Goal: Book appointment/travel/reservation

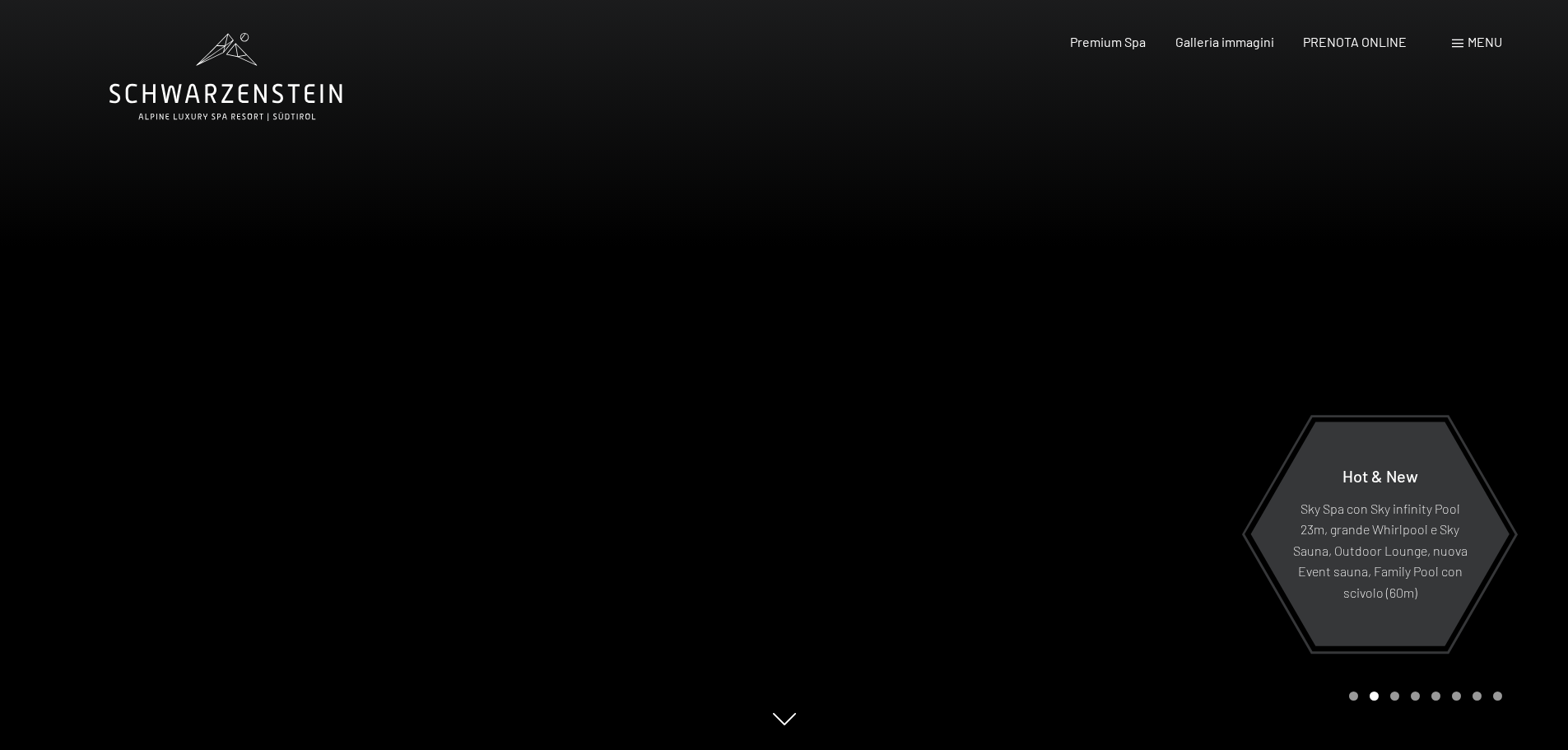
click at [1269, 392] on div at bounding box center [1177, 375] width 784 height 750
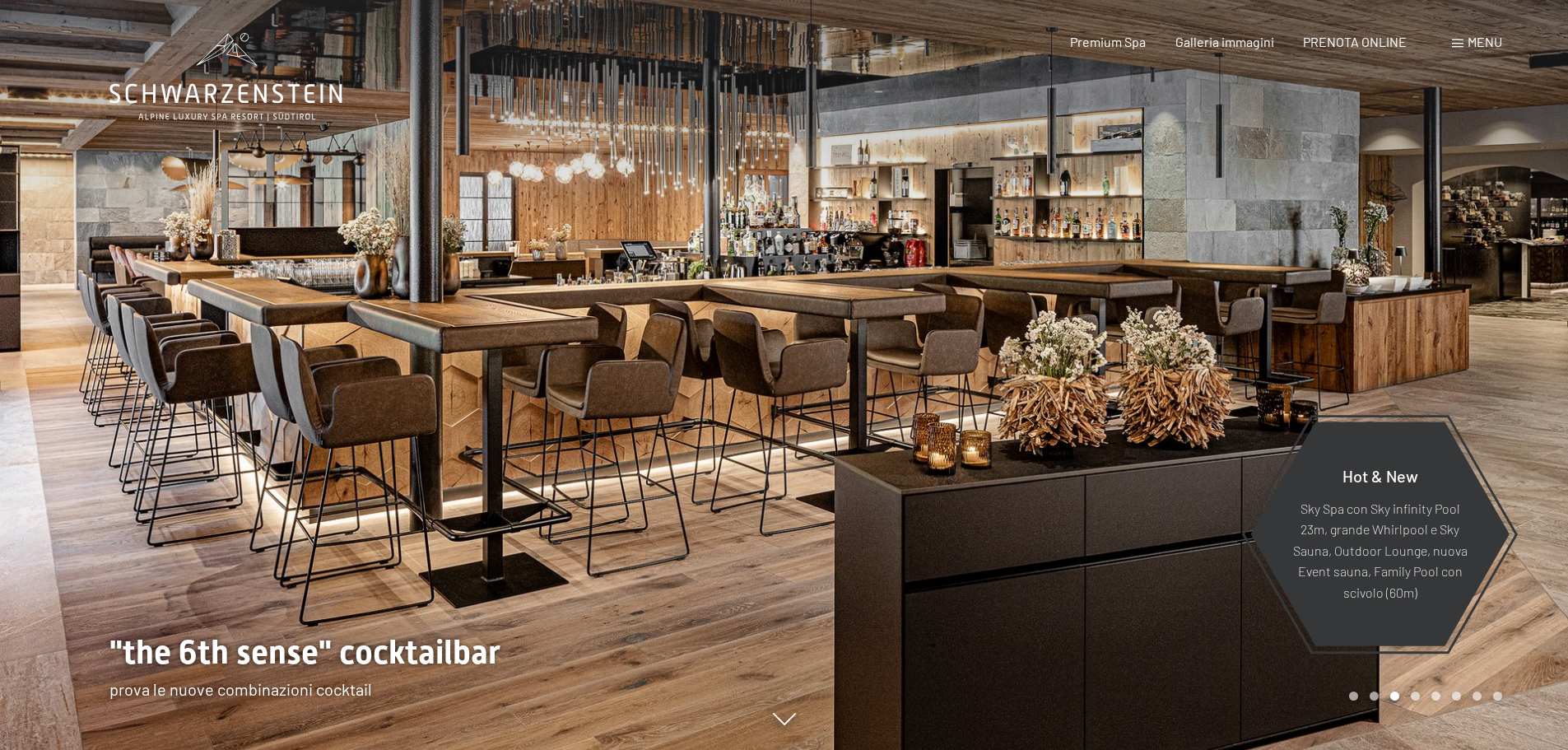
click at [1268, 391] on div at bounding box center [1177, 375] width 784 height 750
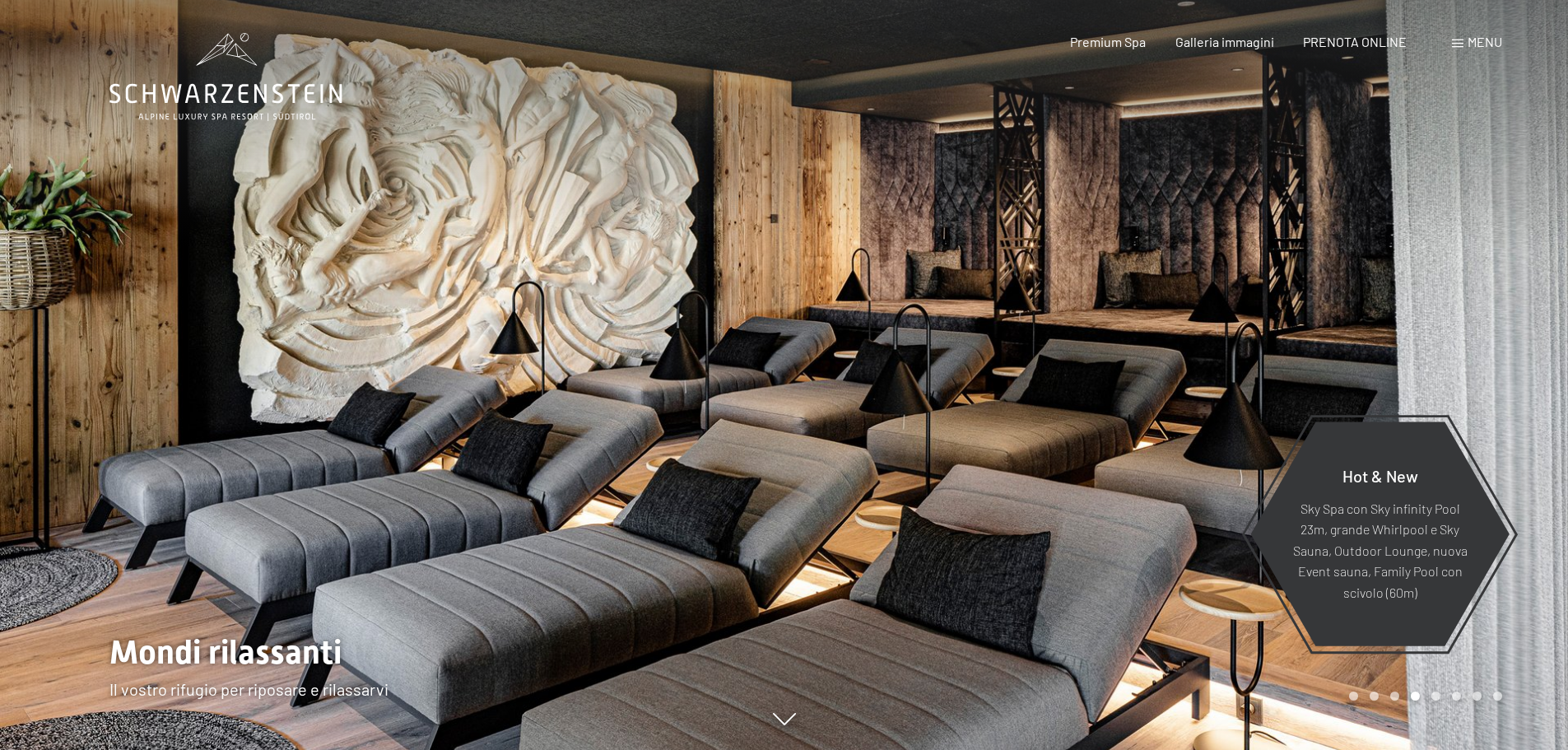
click at [1301, 368] on div at bounding box center [1177, 375] width 784 height 750
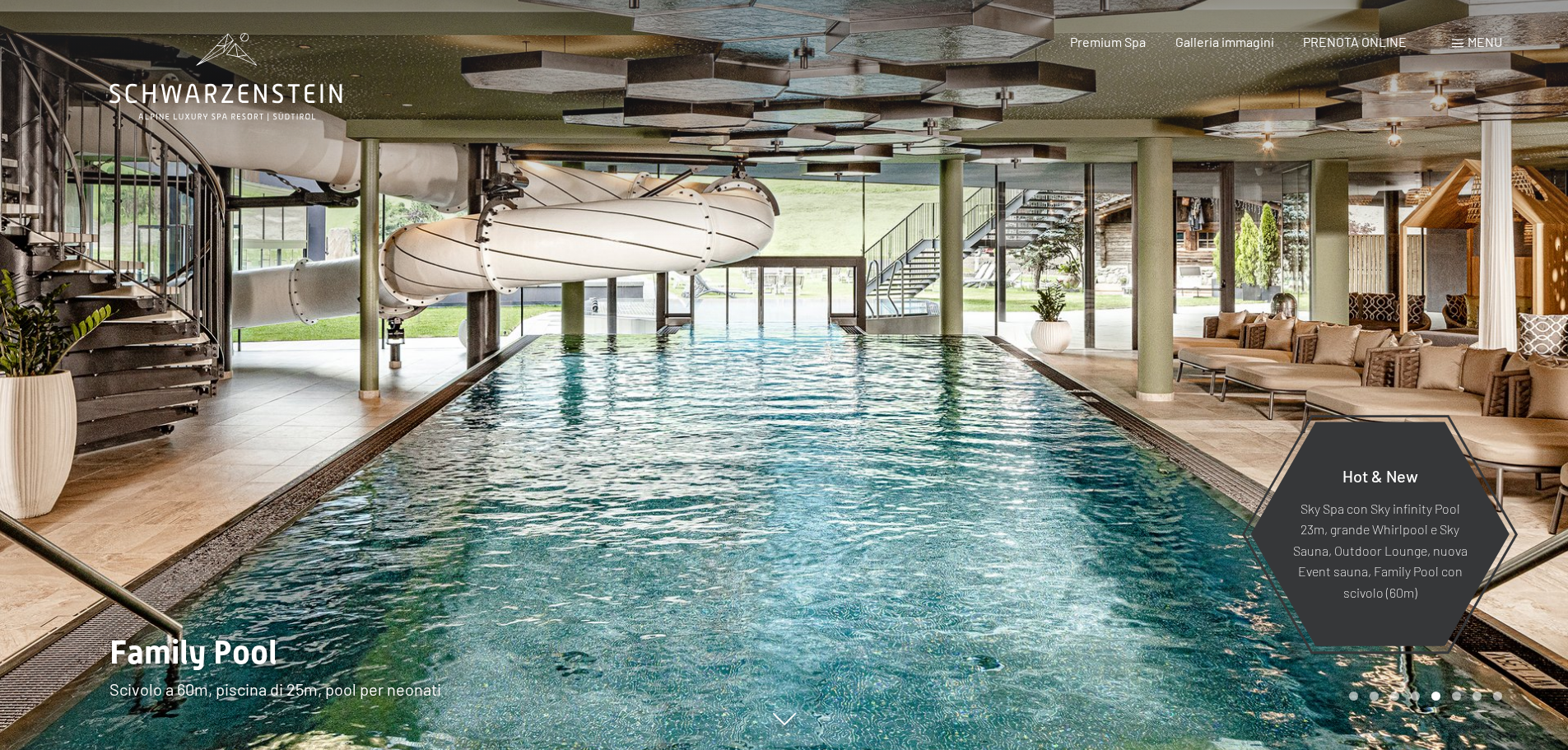
click at [1288, 284] on div at bounding box center [1177, 375] width 784 height 750
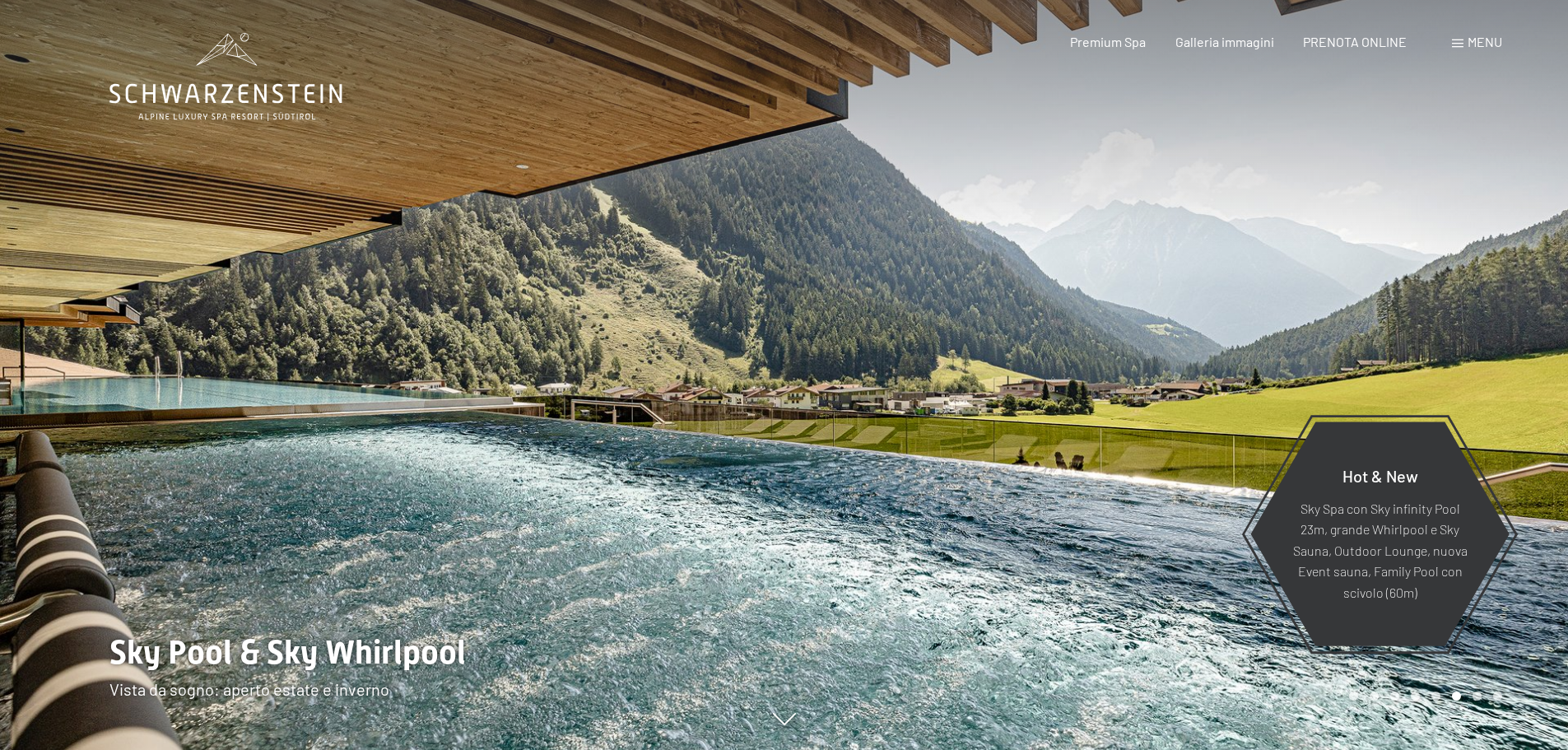
click at [980, 375] on div at bounding box center [1177, 375] width 784 height 750
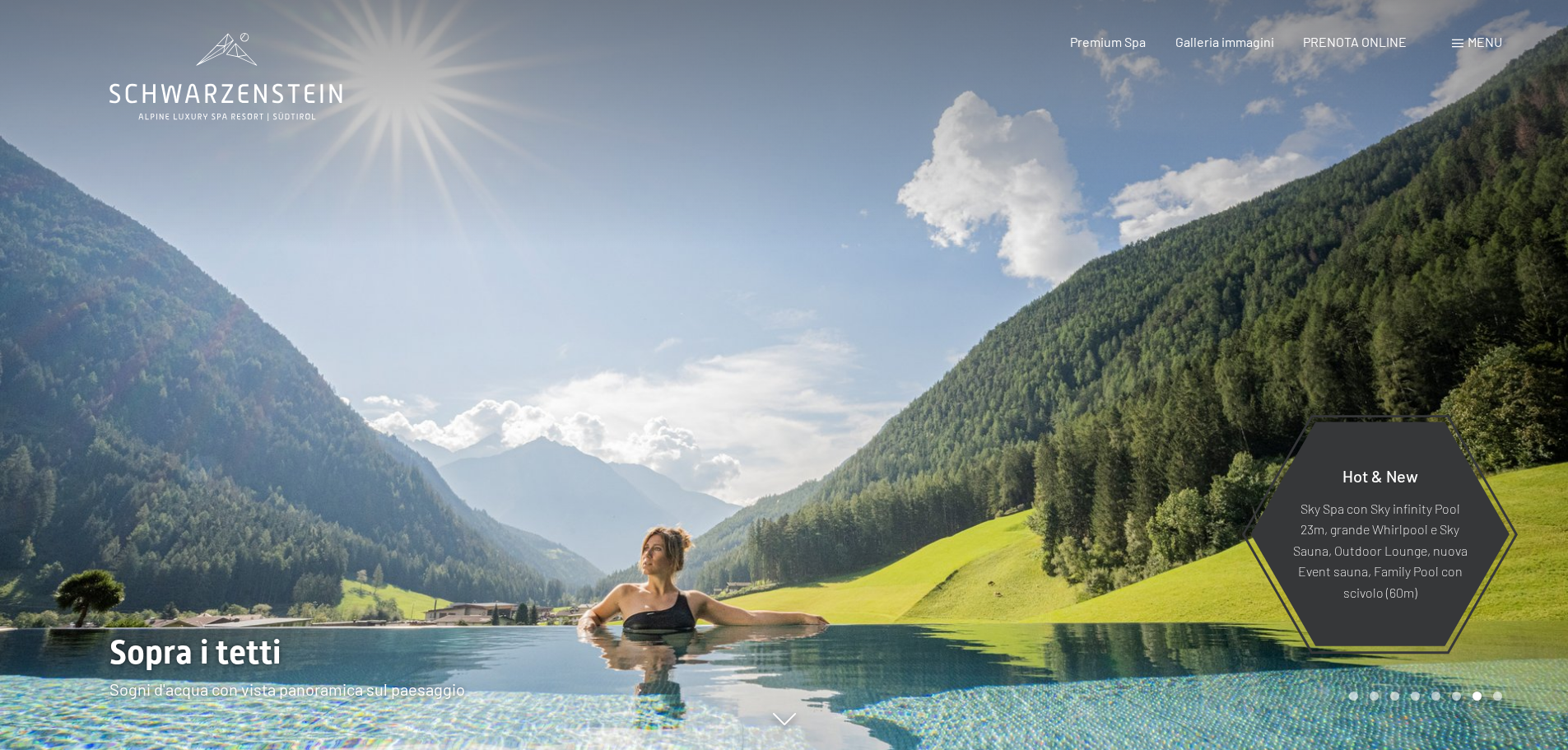
click at [781, 737] on div at bounding box center [392, 375] width 784 height 750
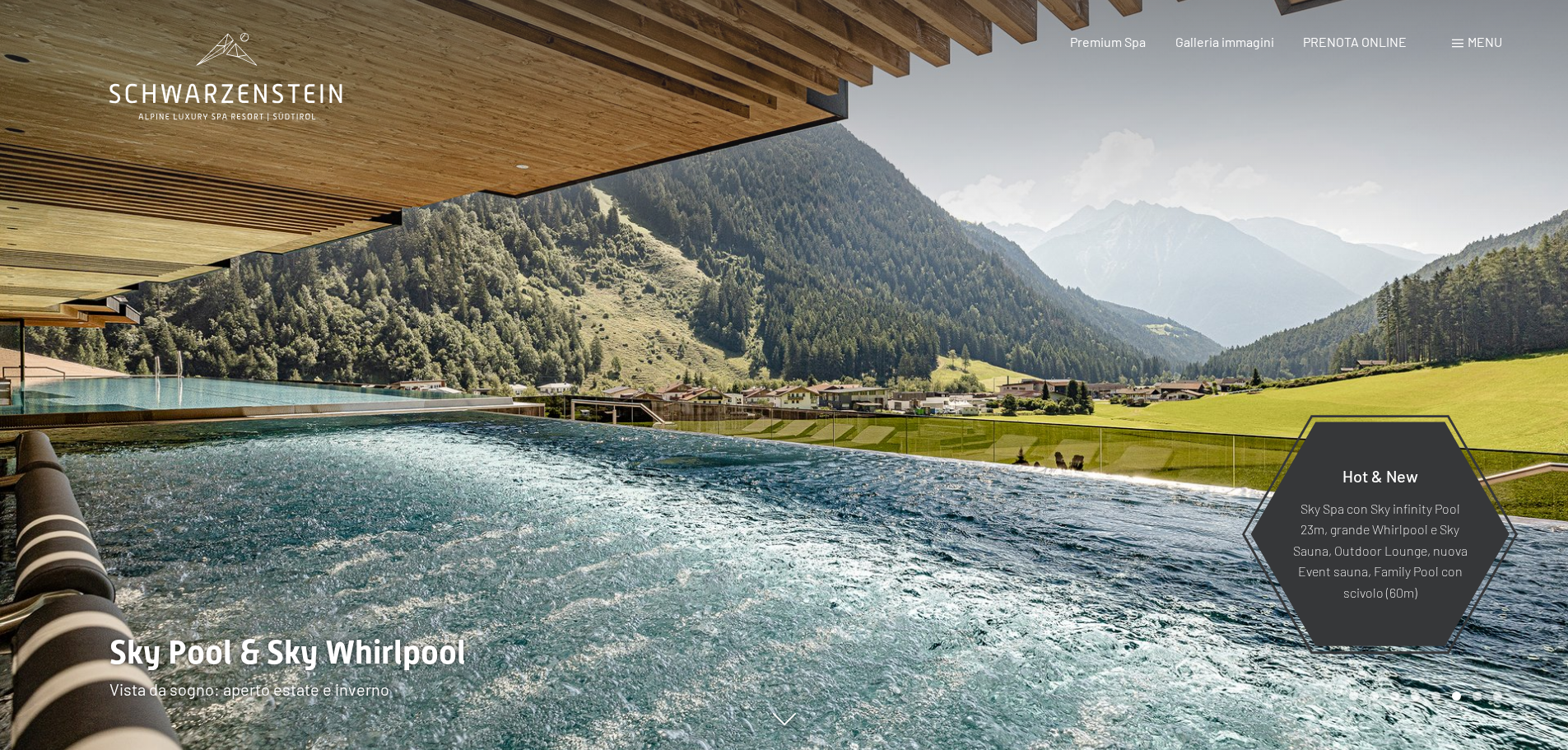
click at [1233, 370] on div at bounding box center [1177, 375] width 784 height 750
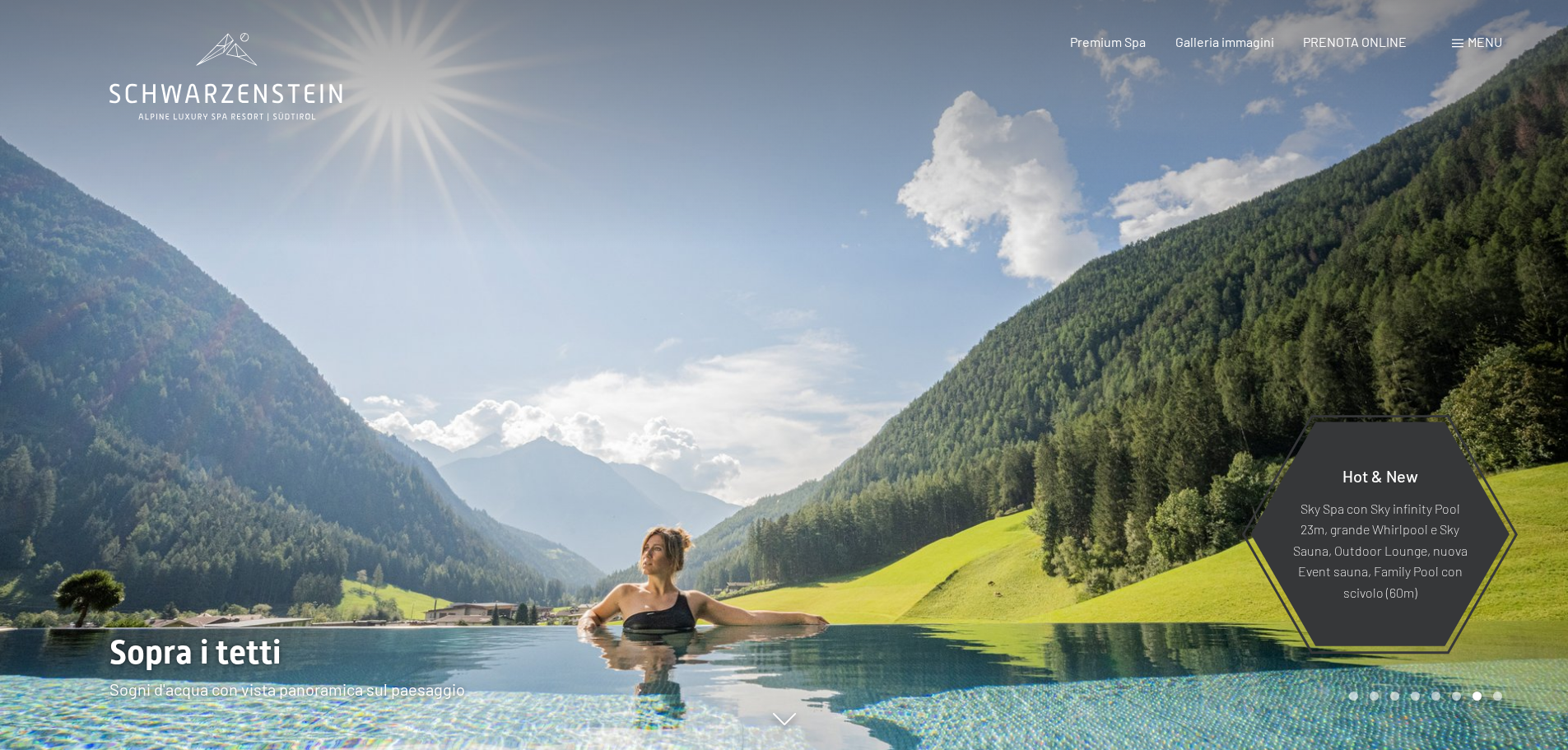
click at [1234, 370] on div at bounding box center [1177, 375] width 784 height 750
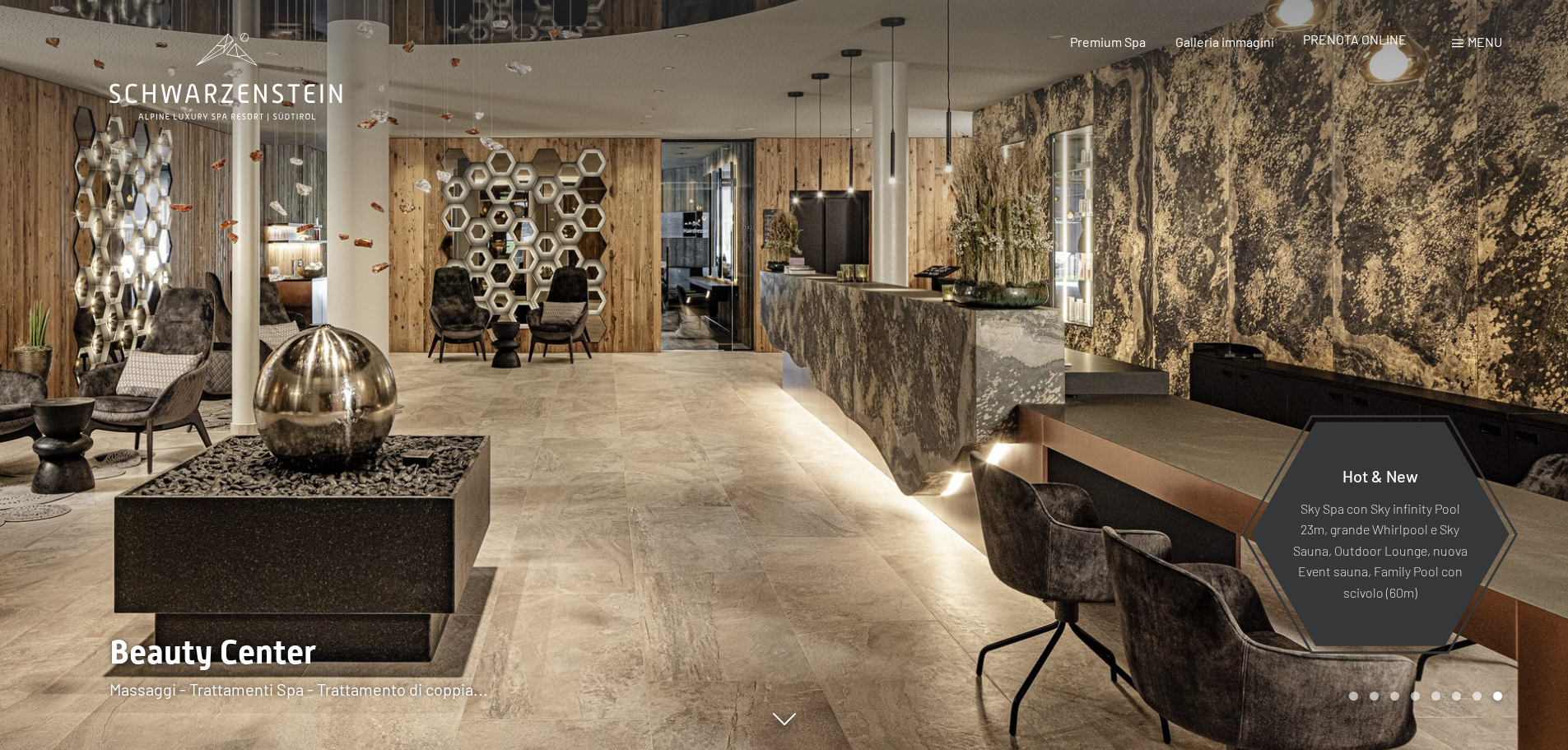
click at [1385, 38] on span "PRENOTA ONLINE" at bounding box center [1354, 39] width 104 height 16
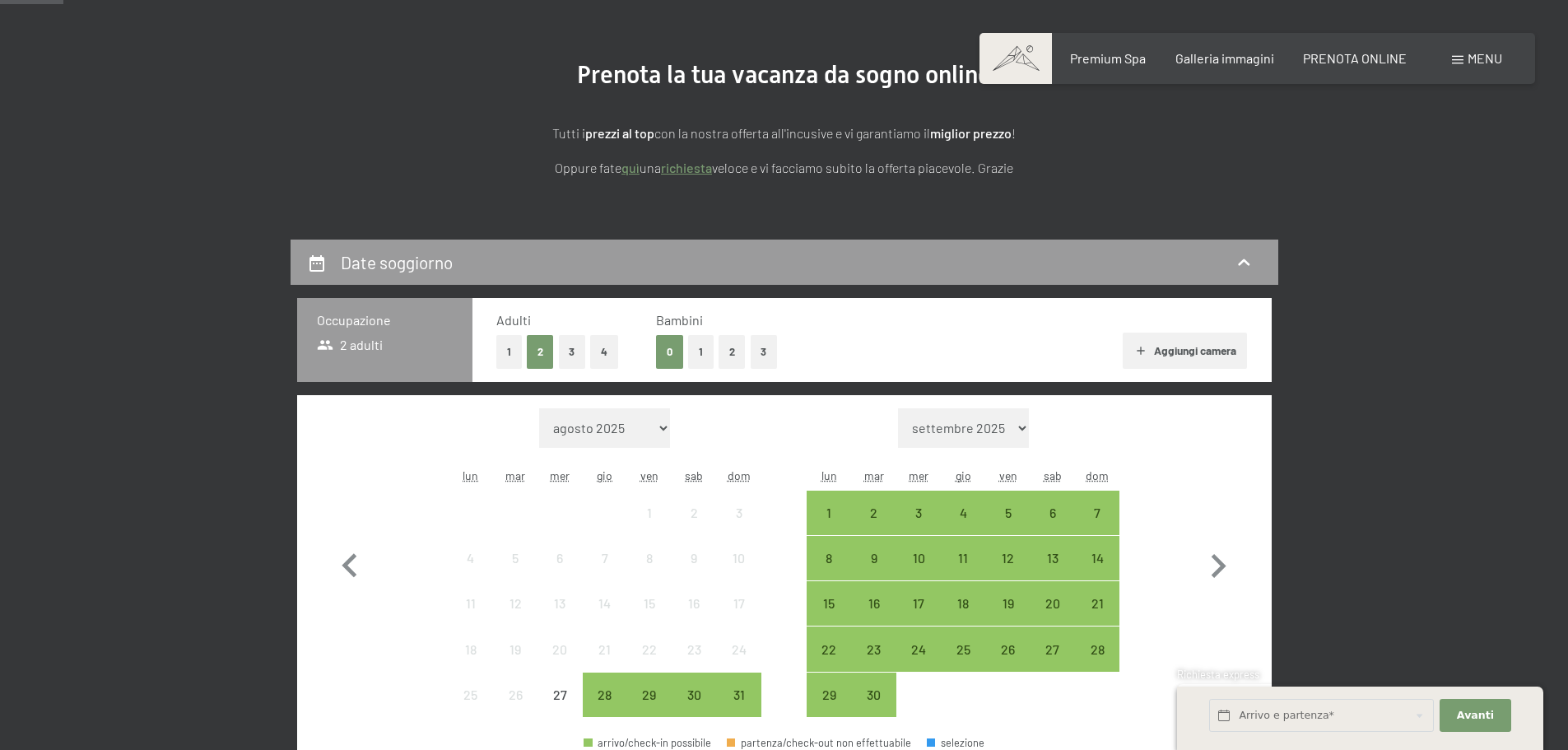
scroll to position [247, 0]
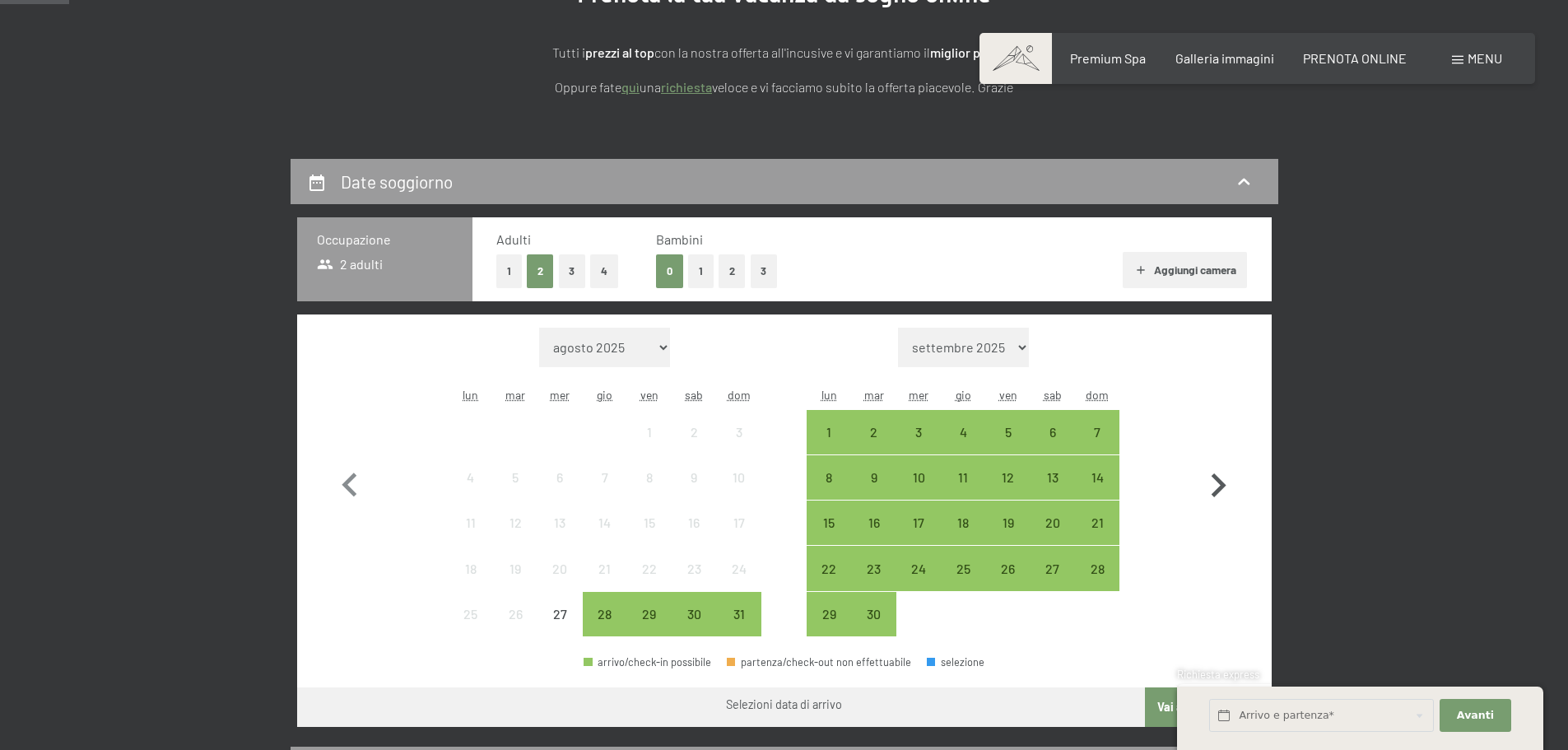
click at [1223, 485] on icon "button" at bounding box center [1220, 485] width 15 height 24
select select "2025-09-01"
select select "2025-10-01"
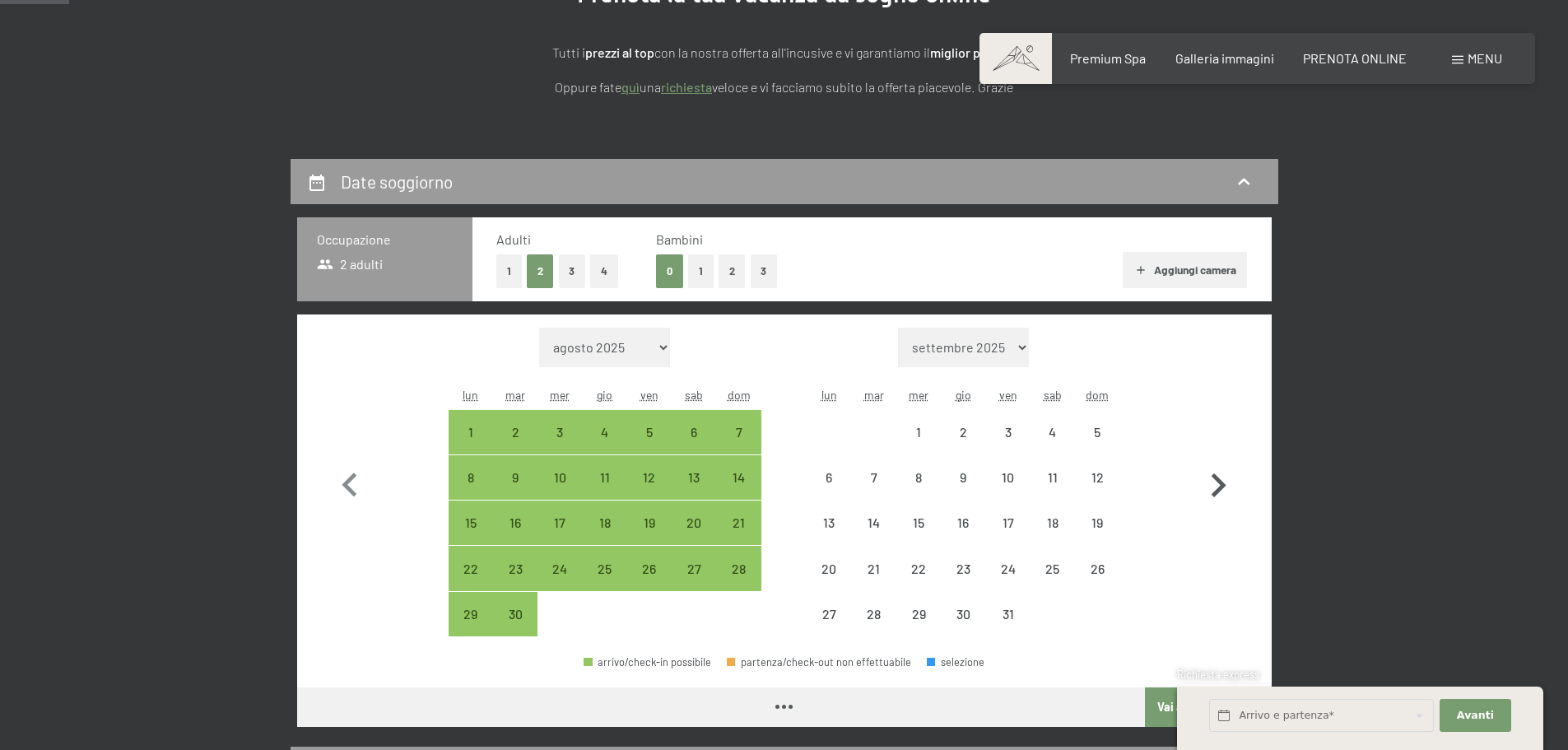
click at [1223, 485] on icon "button" at bounding box center [1220, 485] width 15 height 24
select select "2025-10-01"
select select "[DATE]"
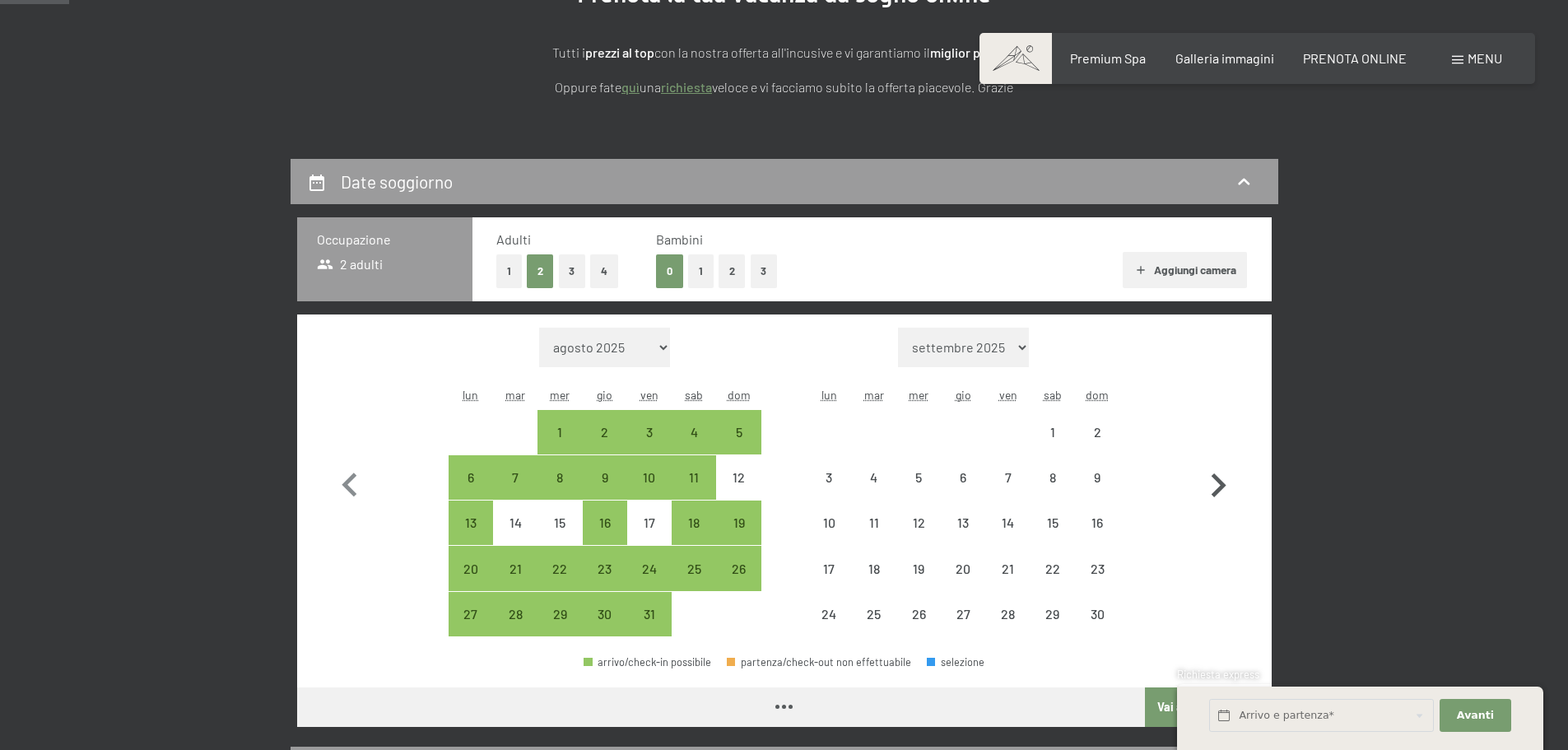
click at [1223, 485] on icon "button" at bounding box center [1220, 485] width 15 height 24
select select "[DATE]"
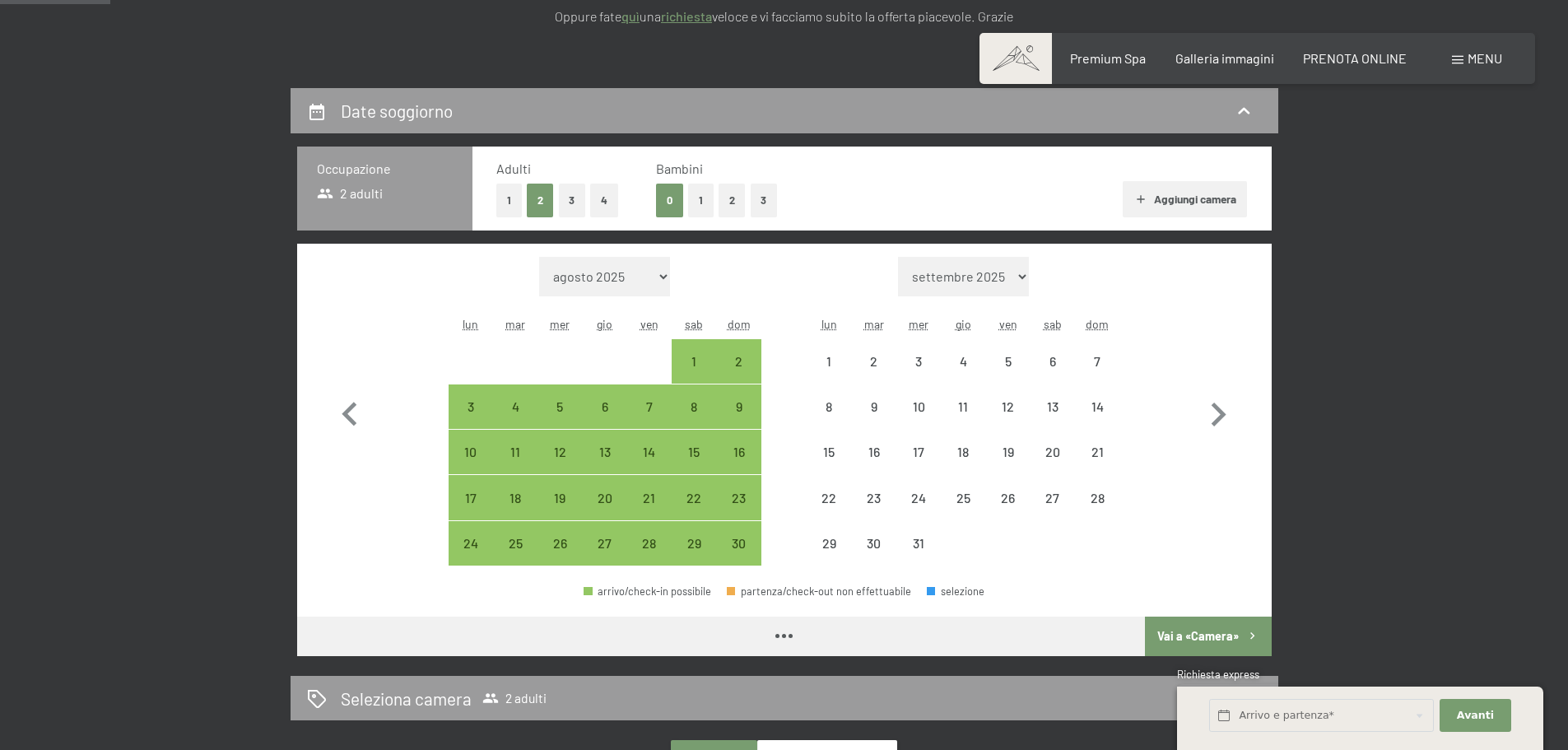
scroll to position [412, 0]
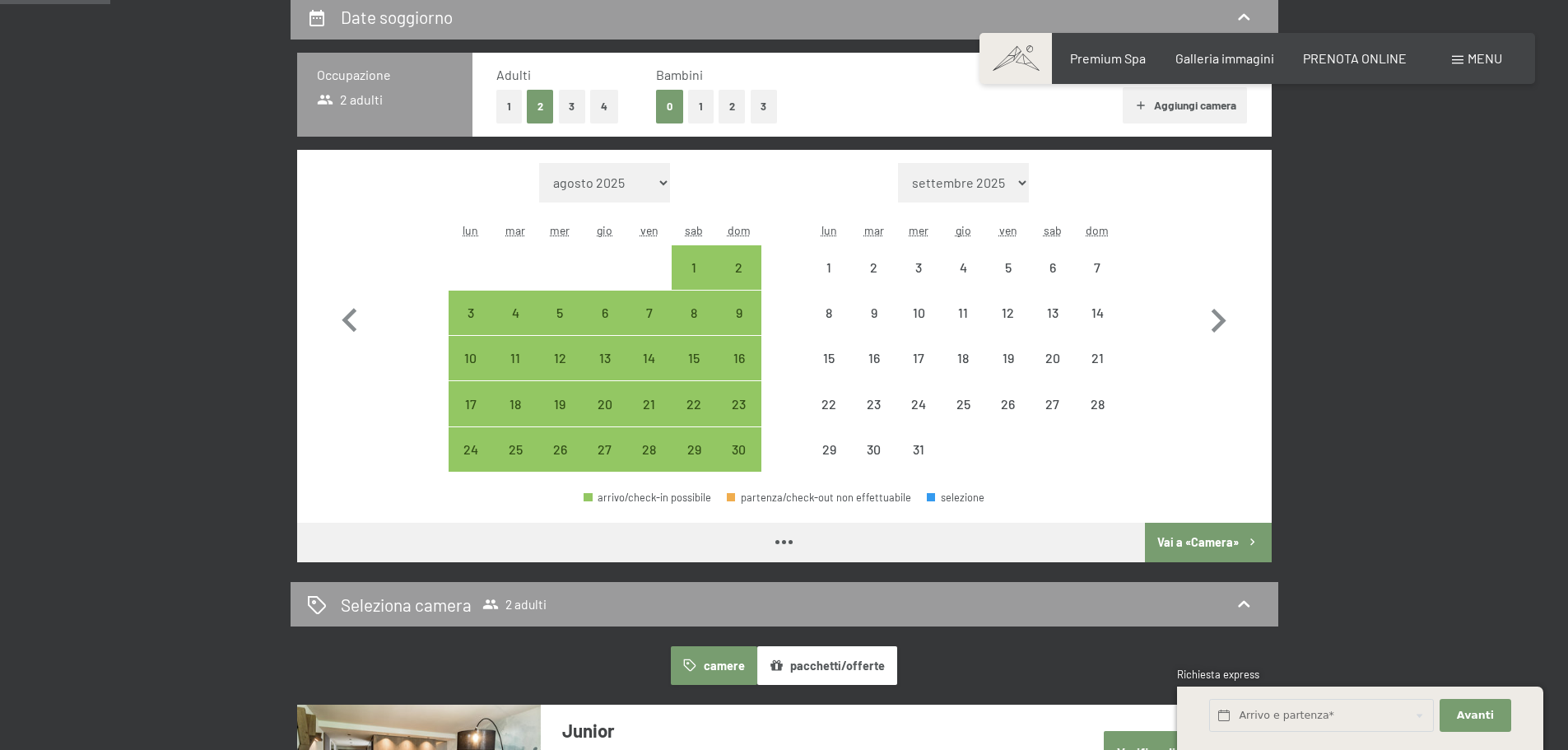
select select "2025-11-01"
select select "2025-12-01"
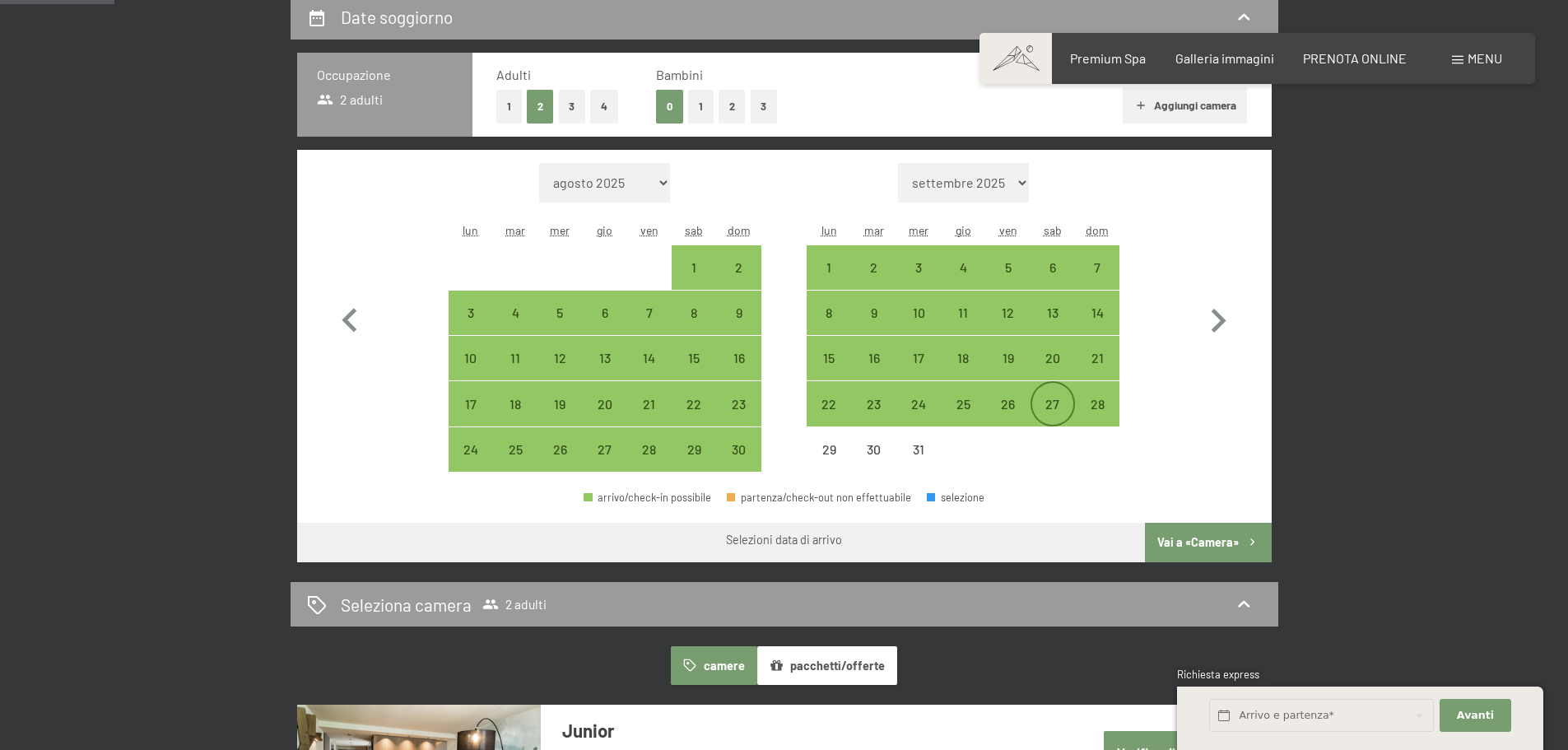
click at [1051, 403] on div "27" at bounding box center [1053, 418] width 41 height 41
select select "2025-11-01"
select select "2025-12-01"
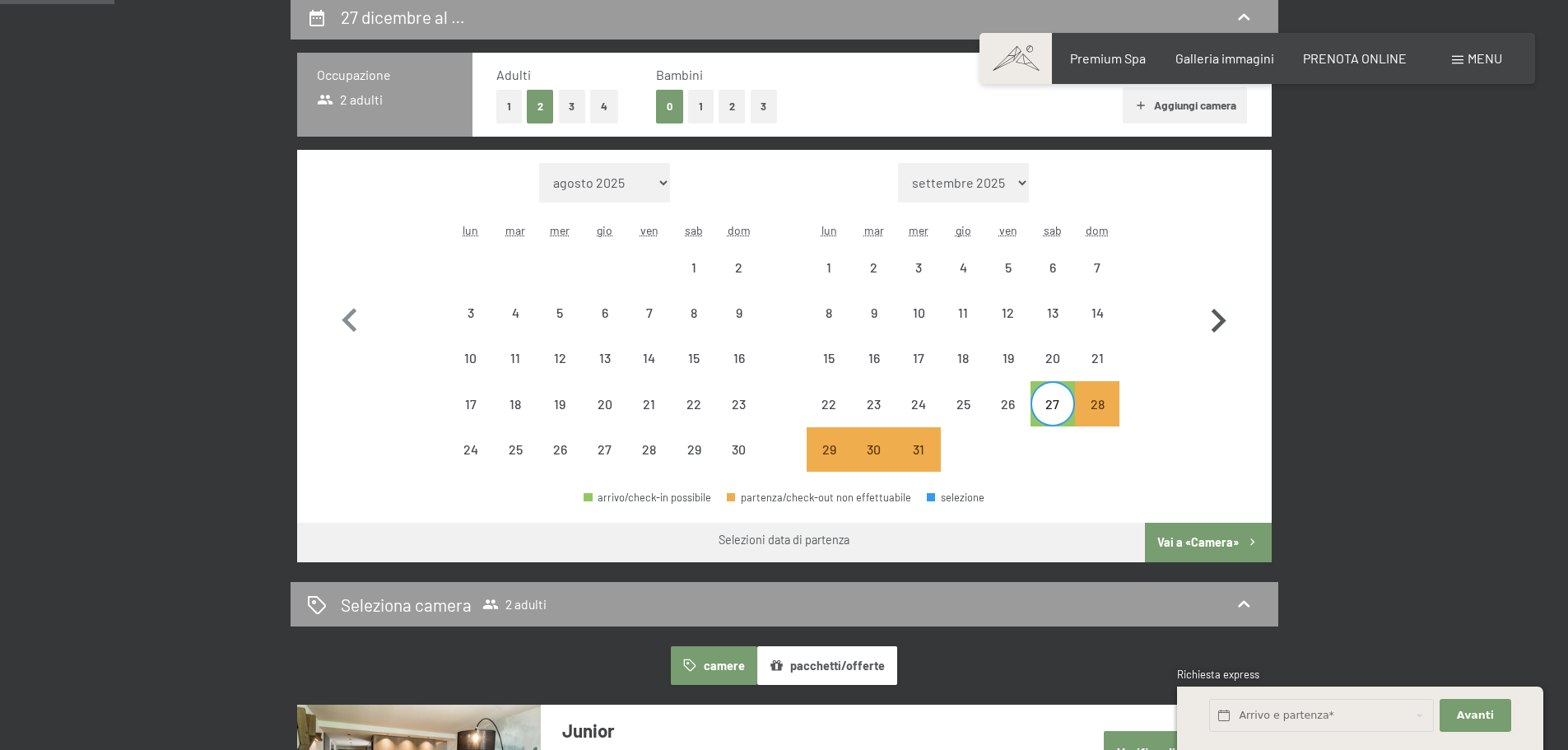
click at [1211, 324] on icon "button" at bounding box center [1218, 321] width 48 height 48
select select "2025-12-01"
select select "2026-01-01"
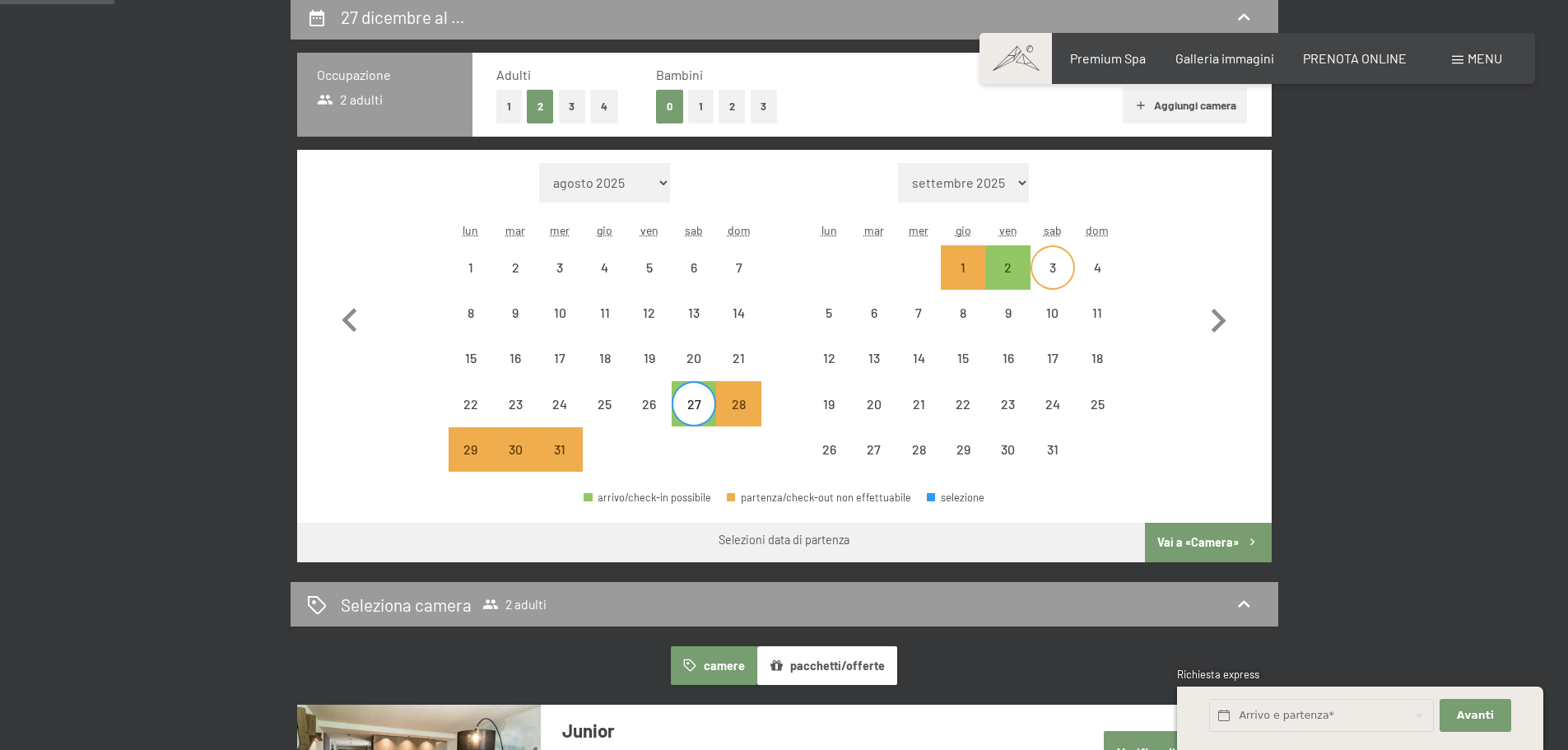
click at [1061, 264] on div "3" at bounding box center [1053, 281] width 41 height 41
select select "2025-12-01"
select select "2026-01-01"
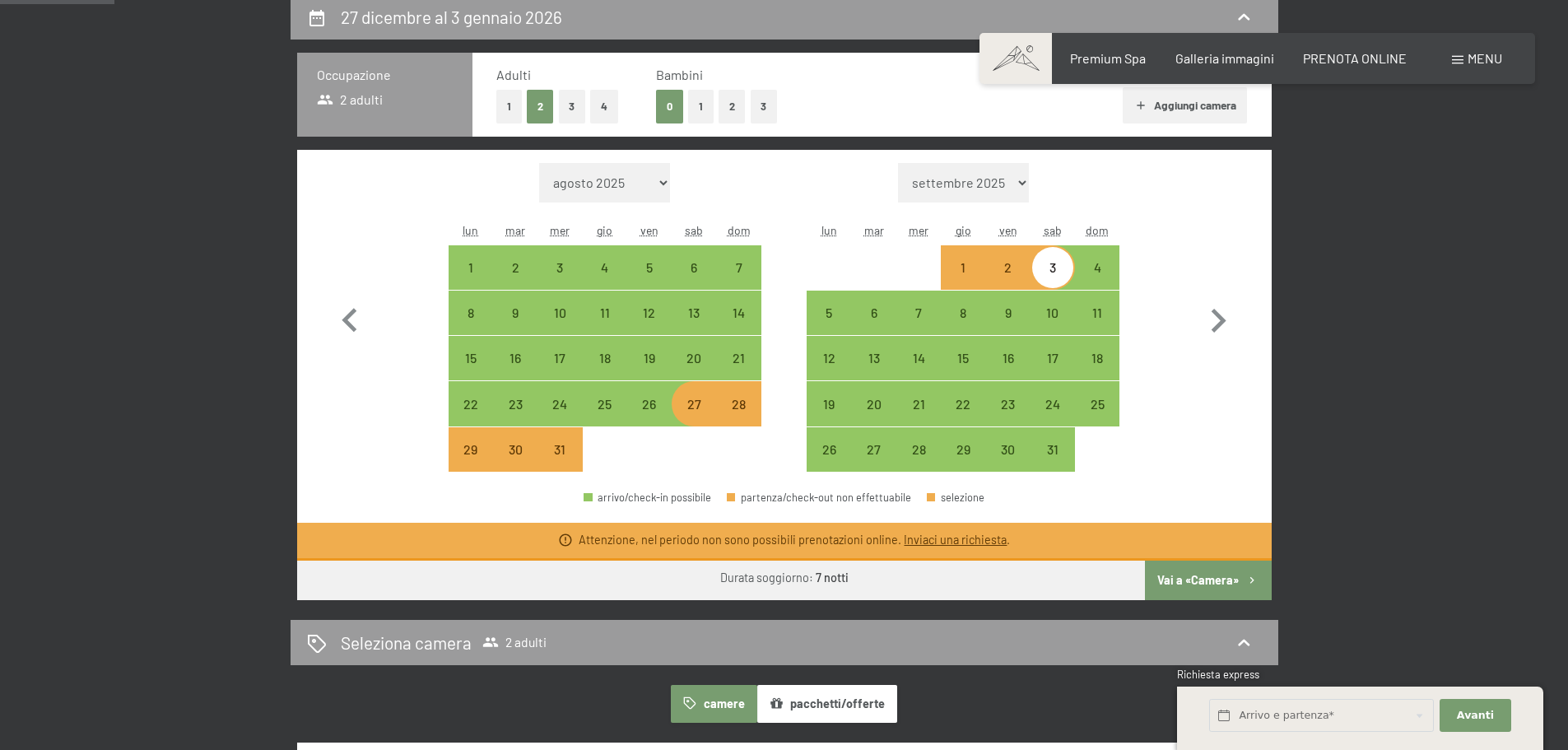
click at [1173, 575] on button "Vai a «Camera»" at bounding box center [1209, 580] width 126 height 40
select select "2025-12-01"
select select "2026-01-01"
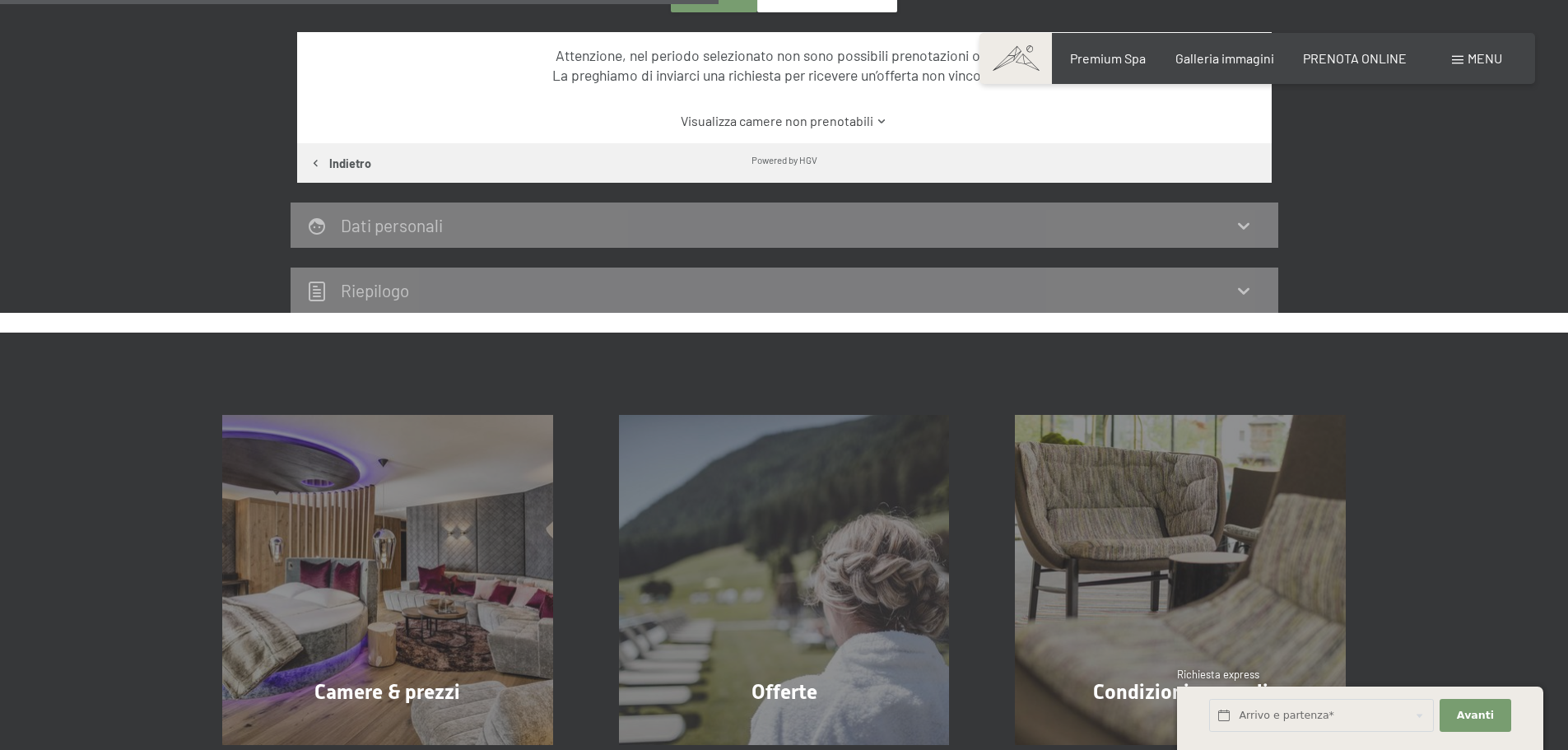
scroll to position [653, 0]
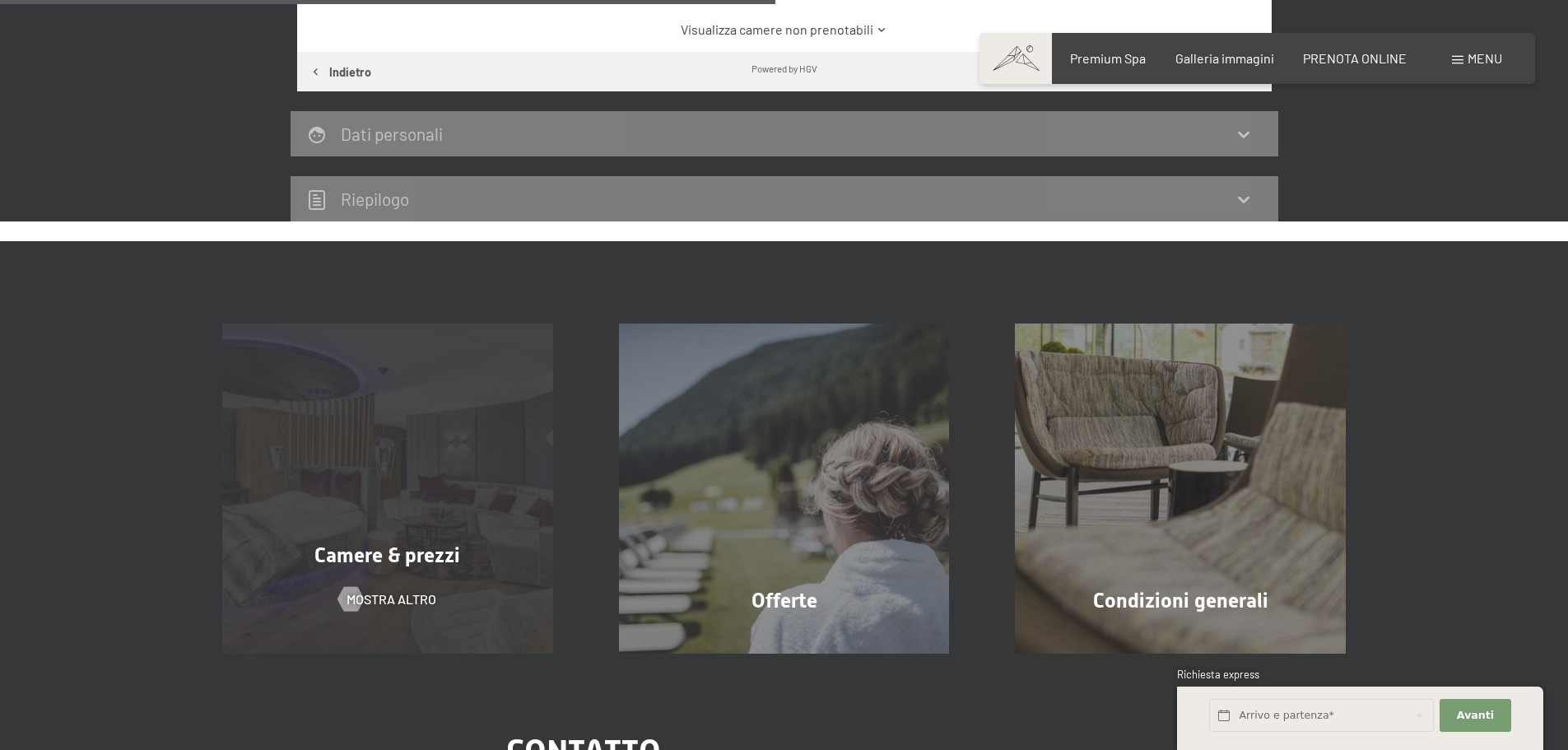
click at [506, 481] on div "Camere & prezzi mostra altro" at bounding box center [387, 488] width 396 height 331
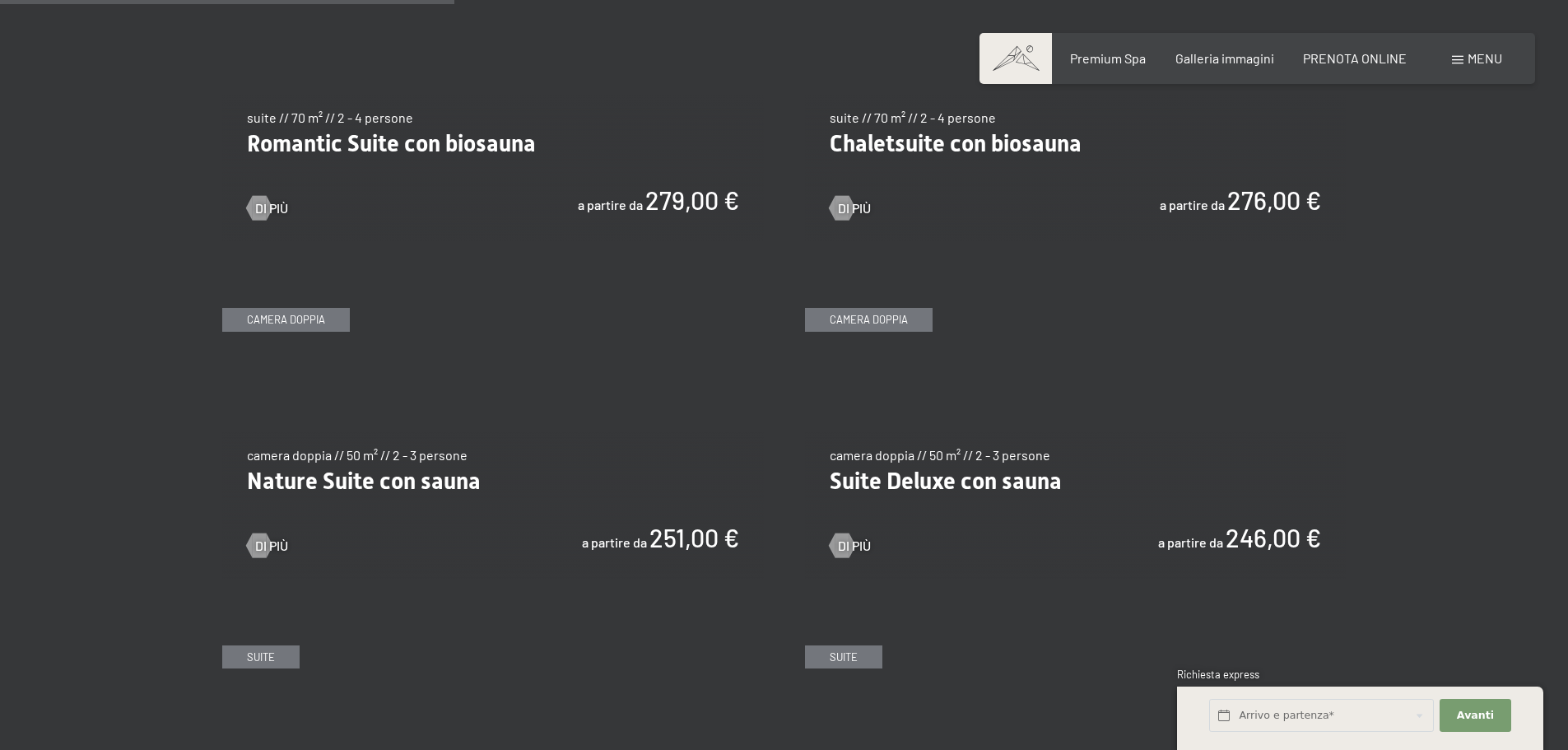
scroll to position [1646, 0]
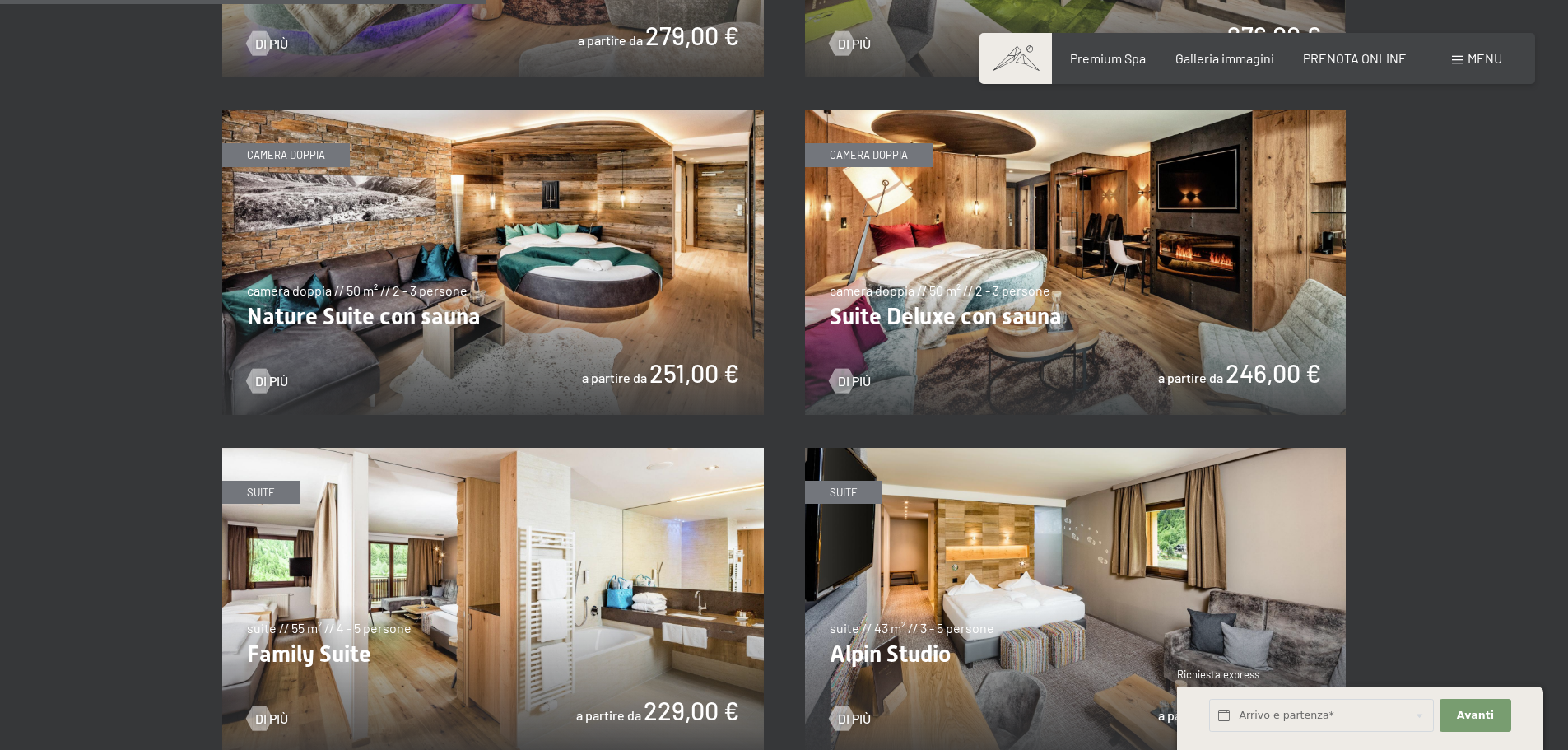
click at [1071, 264] on img at bounding box center [1076, 263] width 542 height 305
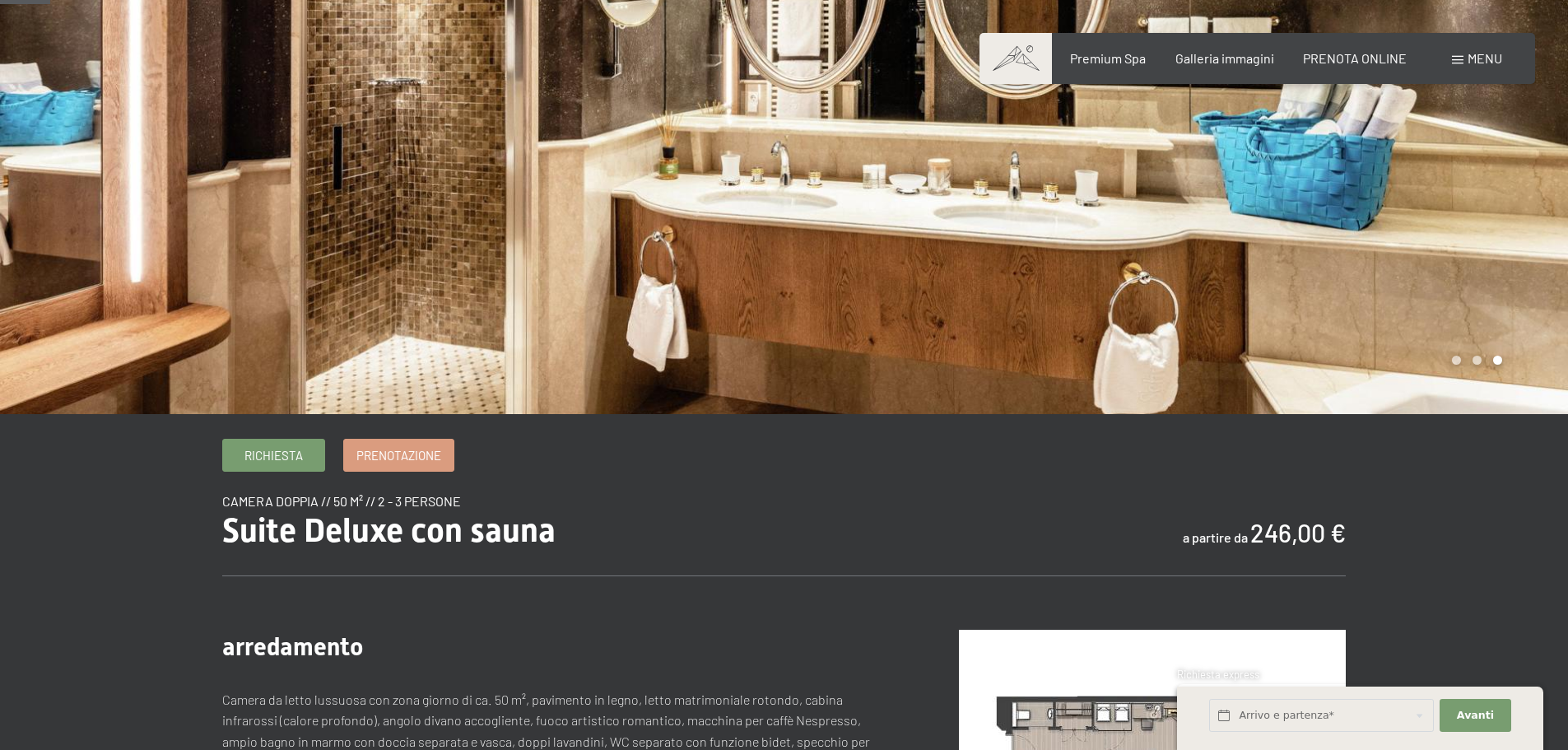
scroll to position [247, 0]
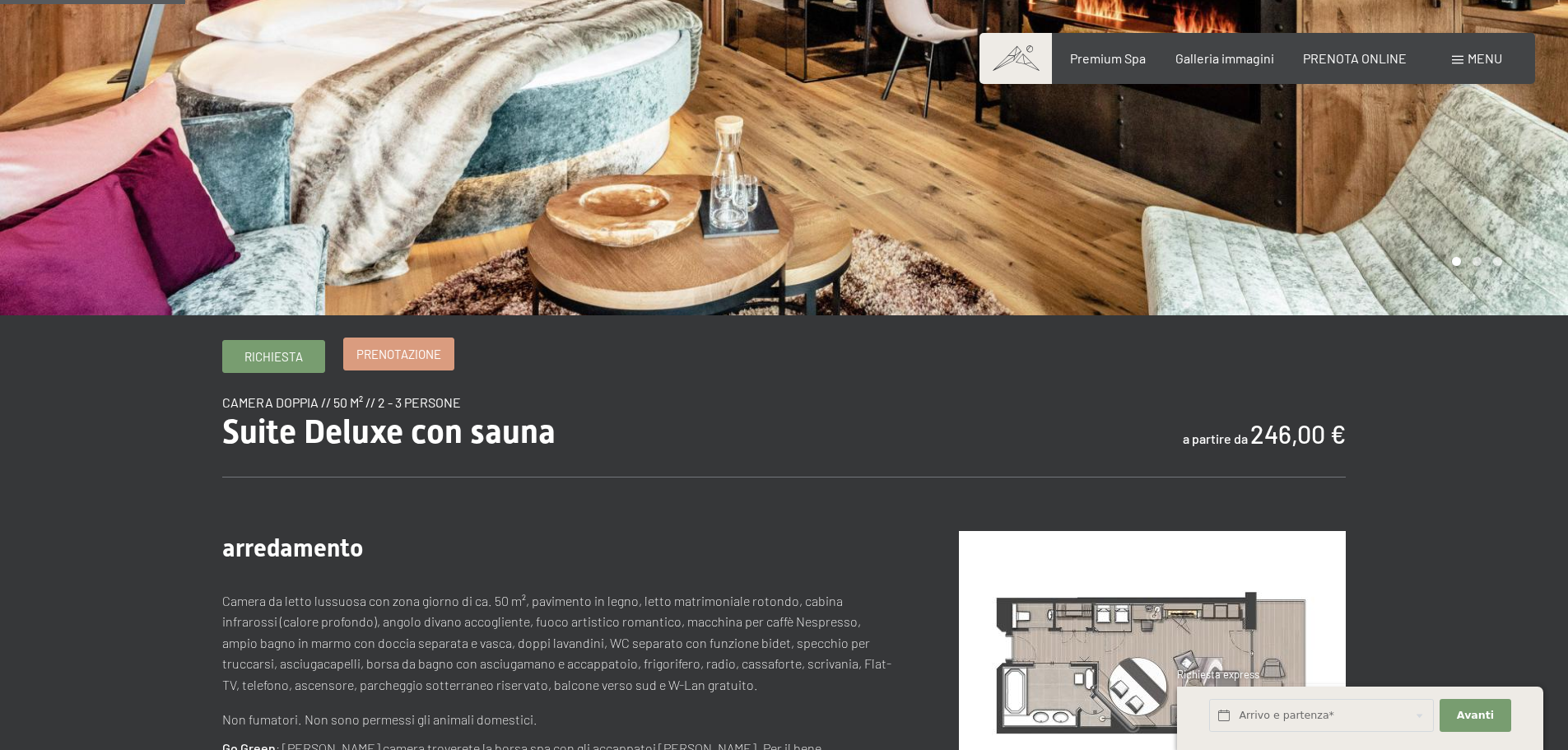
click at [380, 346] on span "Prenotazione" at bounding box center [399, 354] width 85 height 18
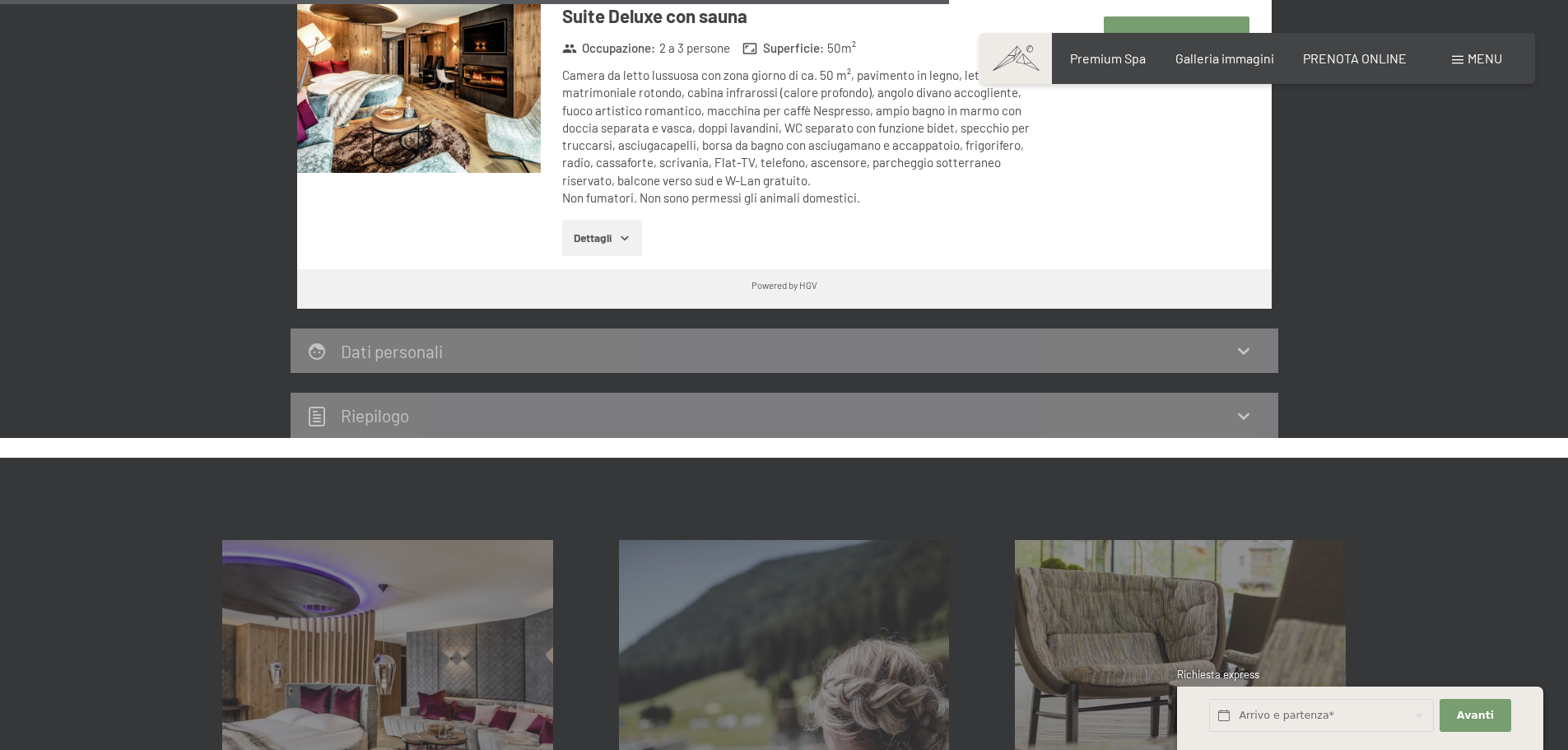
scroll to position [1152, 0]
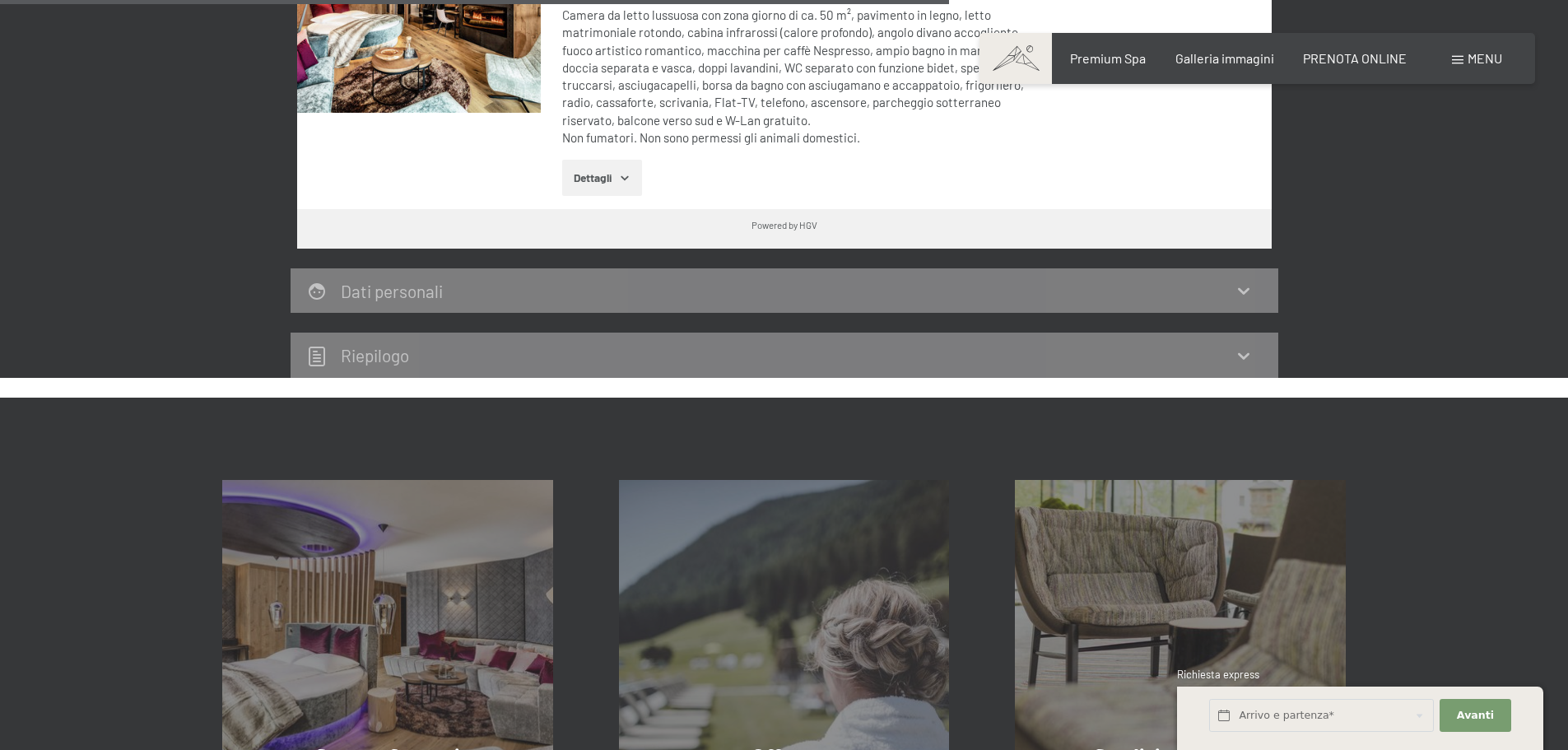
click at [620, 170] on button "Dettagli" at bounding box center [602, 178] width 80 height 36
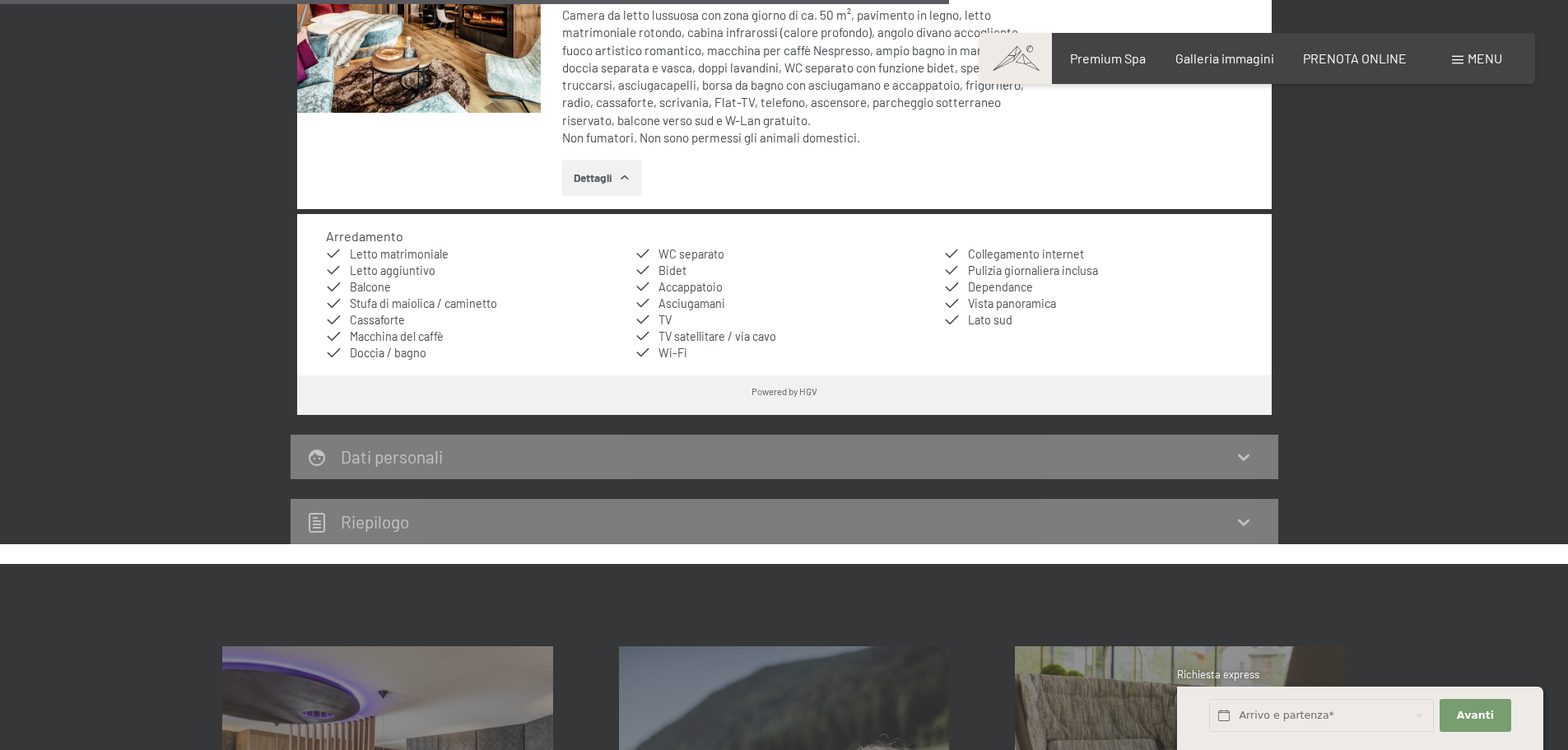
click at [716, 451] on div "Dati personali" at bounding box center [784, 456] width 955 height 24
click at [1243, 458] on icon at bounding box center [1244, 458] width 12 height 7
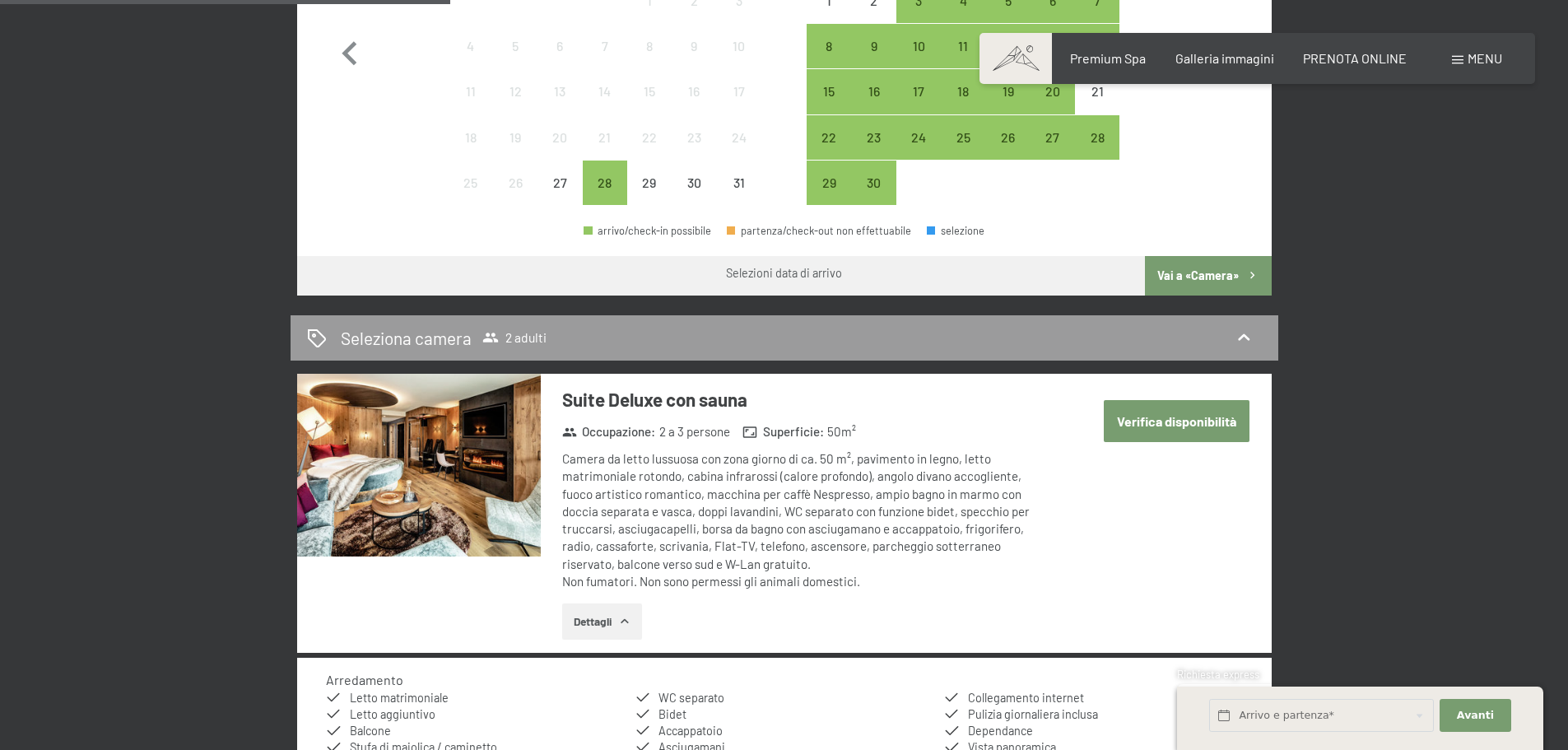
scroll to position [577, 0]
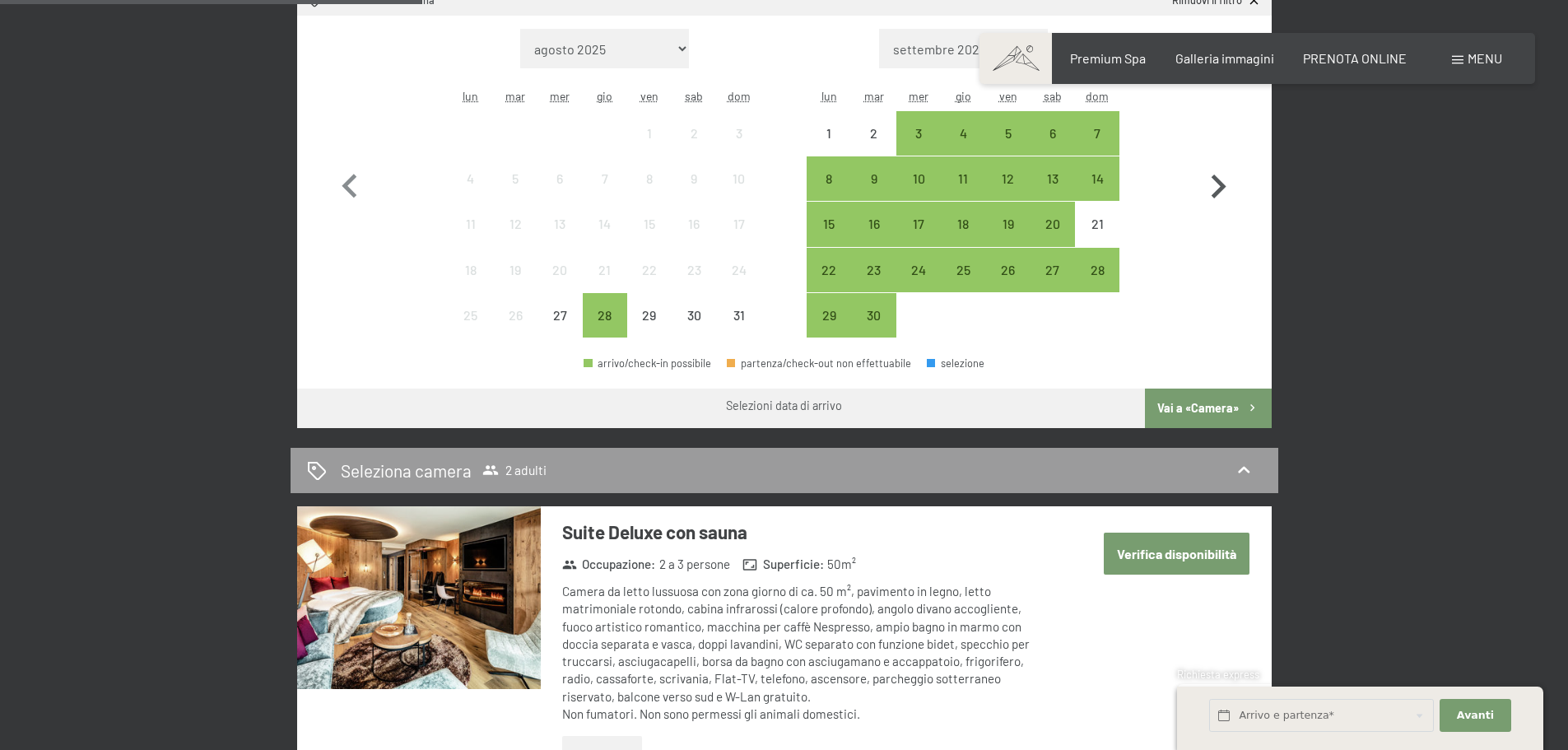
click at [1221, 185] on icon "button" at bounding box center [1220, 186] width 15 height 24
select select "2025-09-01"
select select "2025-10-01"
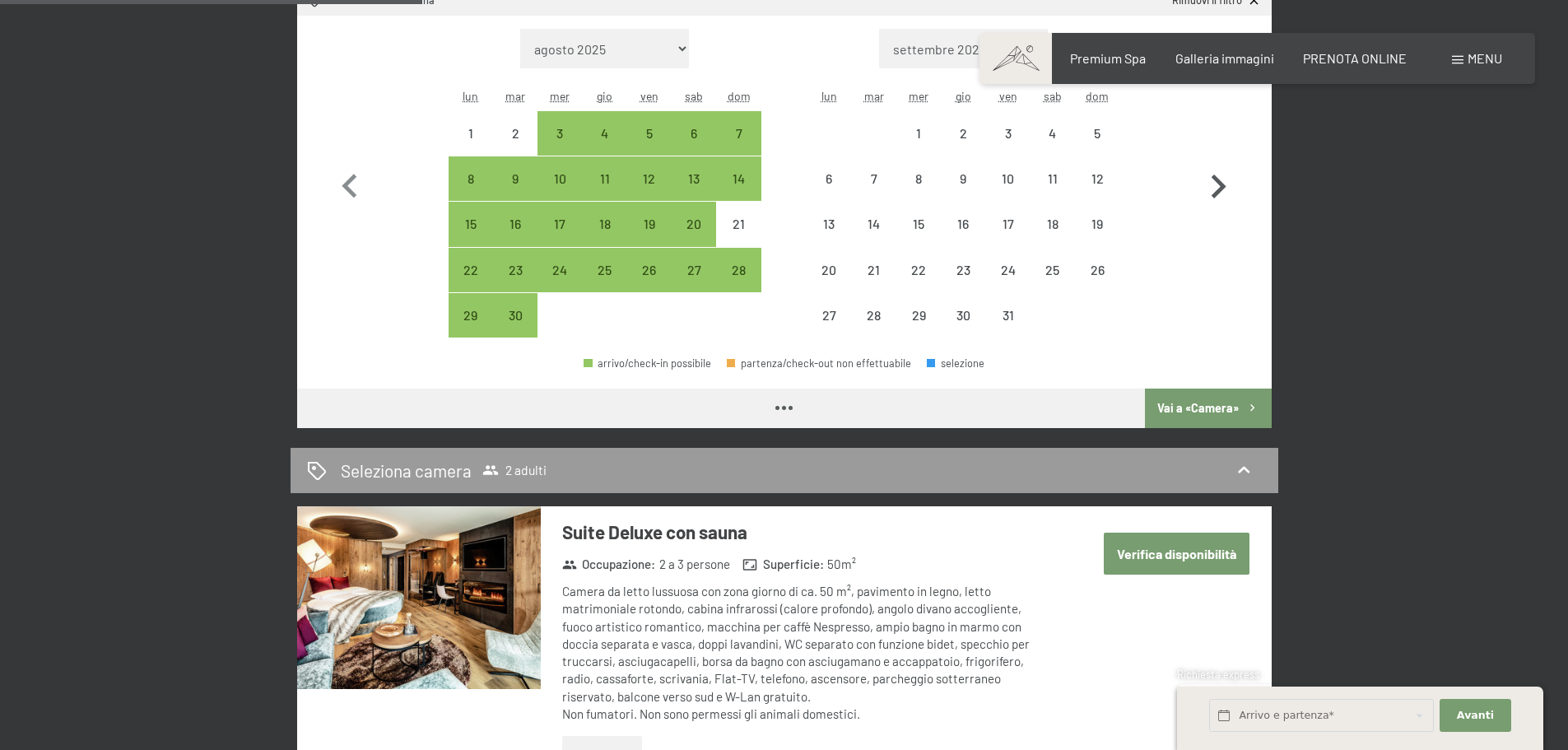
select select "2025-09-01"
select select "2025-10-01"
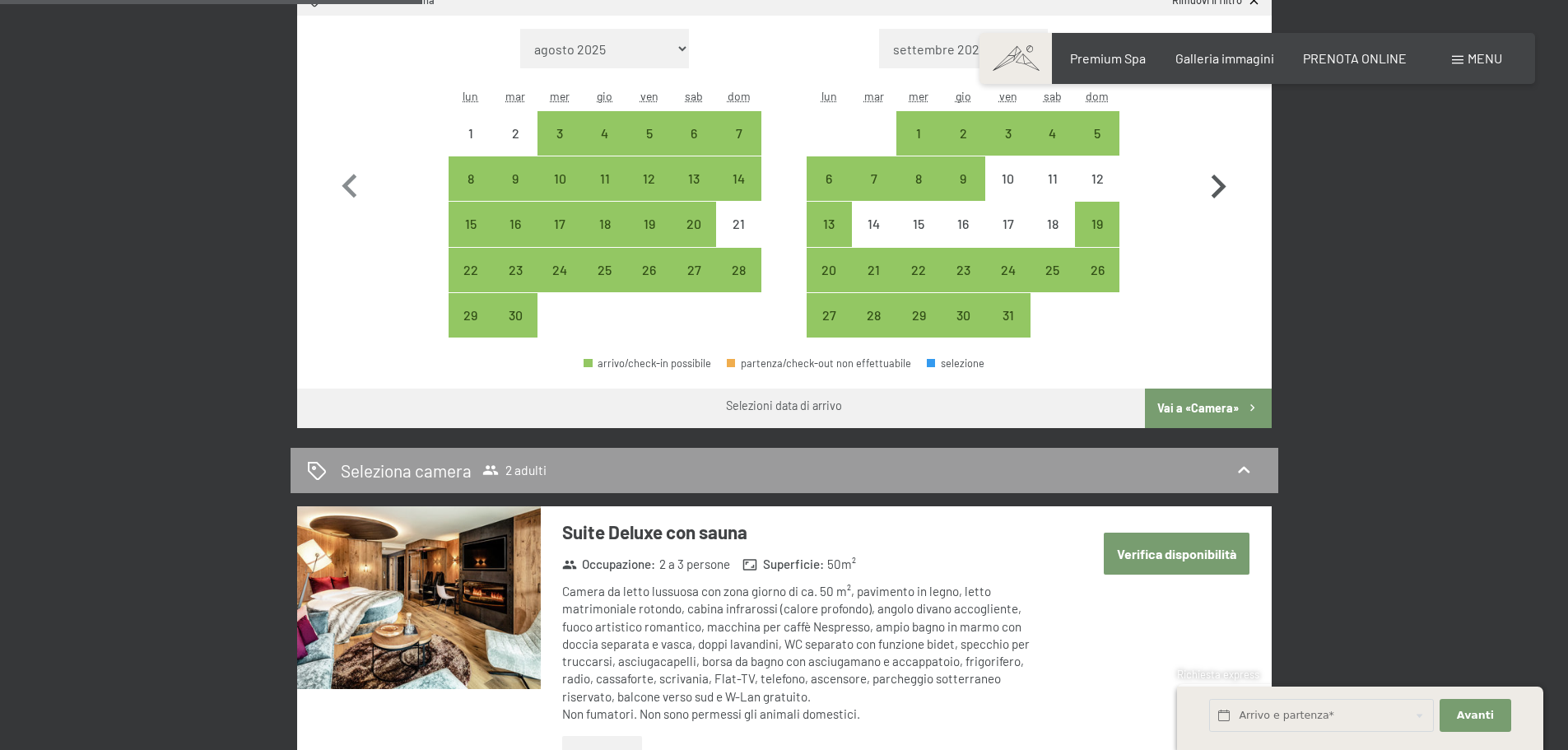
click at [1221, 185] on icon "button" at bounding box center [1220, 186] width 15 height 24
select select "2025-10-01"
select select "2025-11-01"
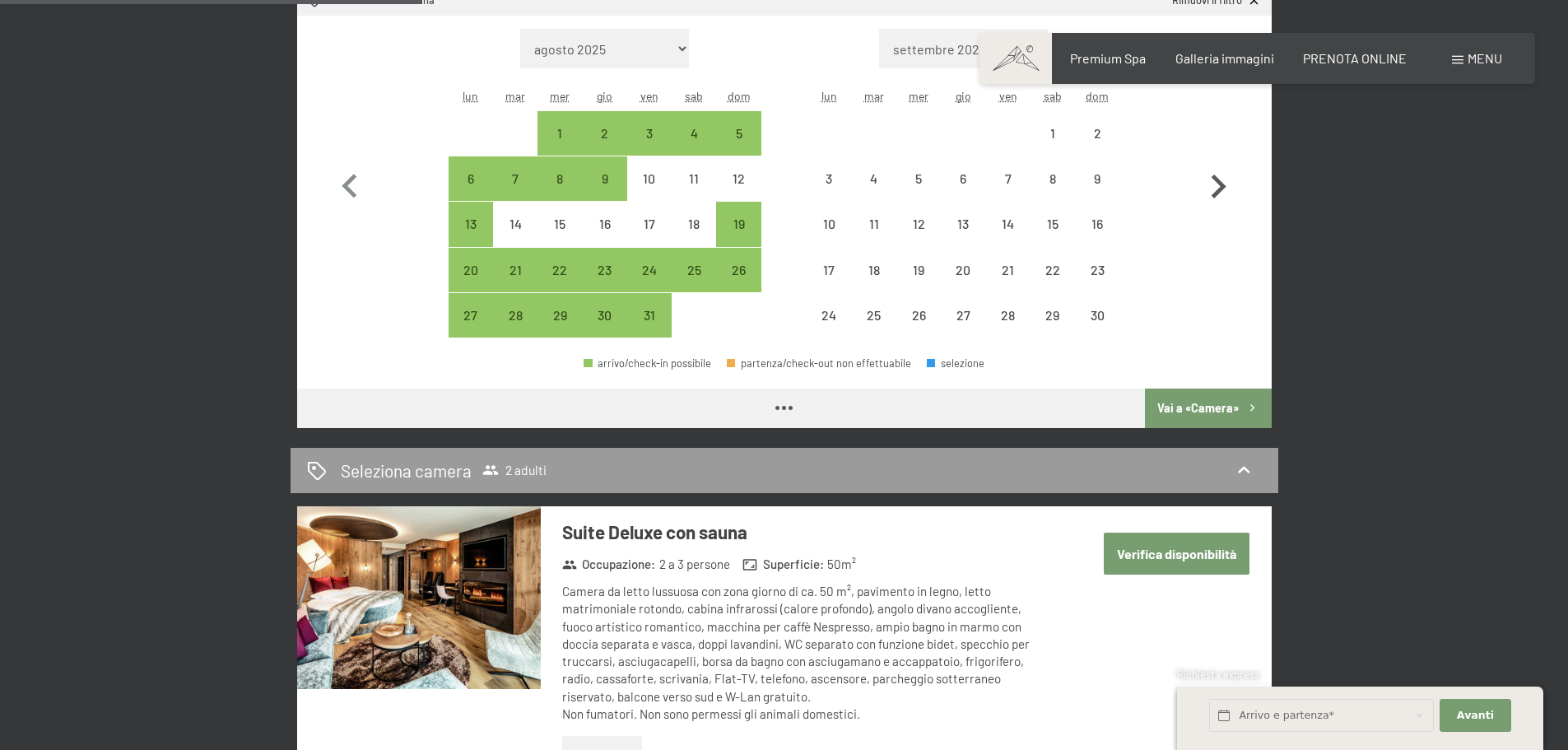
select select "2025-10-01"
select select "2025-11-01"
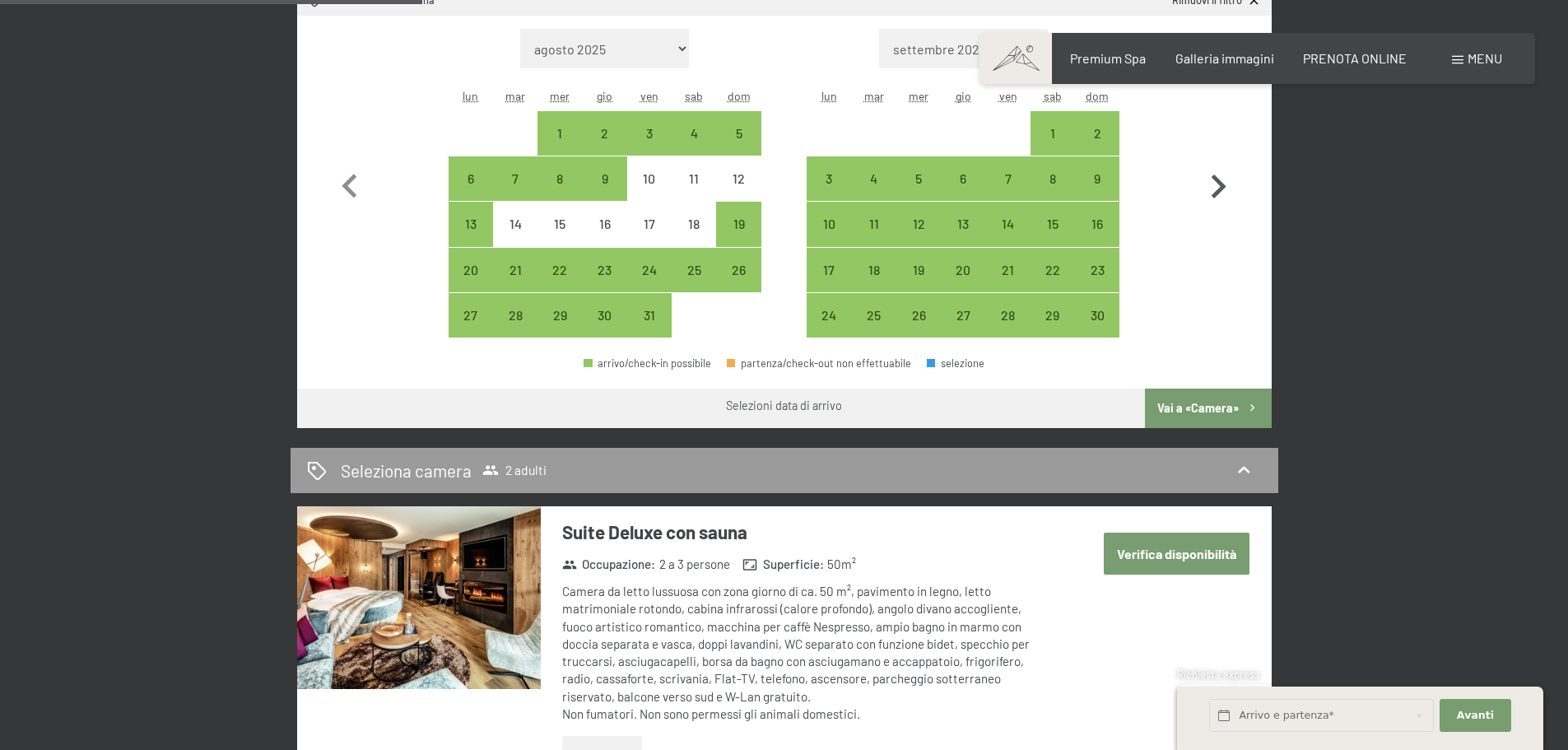
click at [1221, 185] on icon "button" at bounding box center [1220, 186] width 15 height 24
select select "2025-11-01"
select select "2025-12-01"
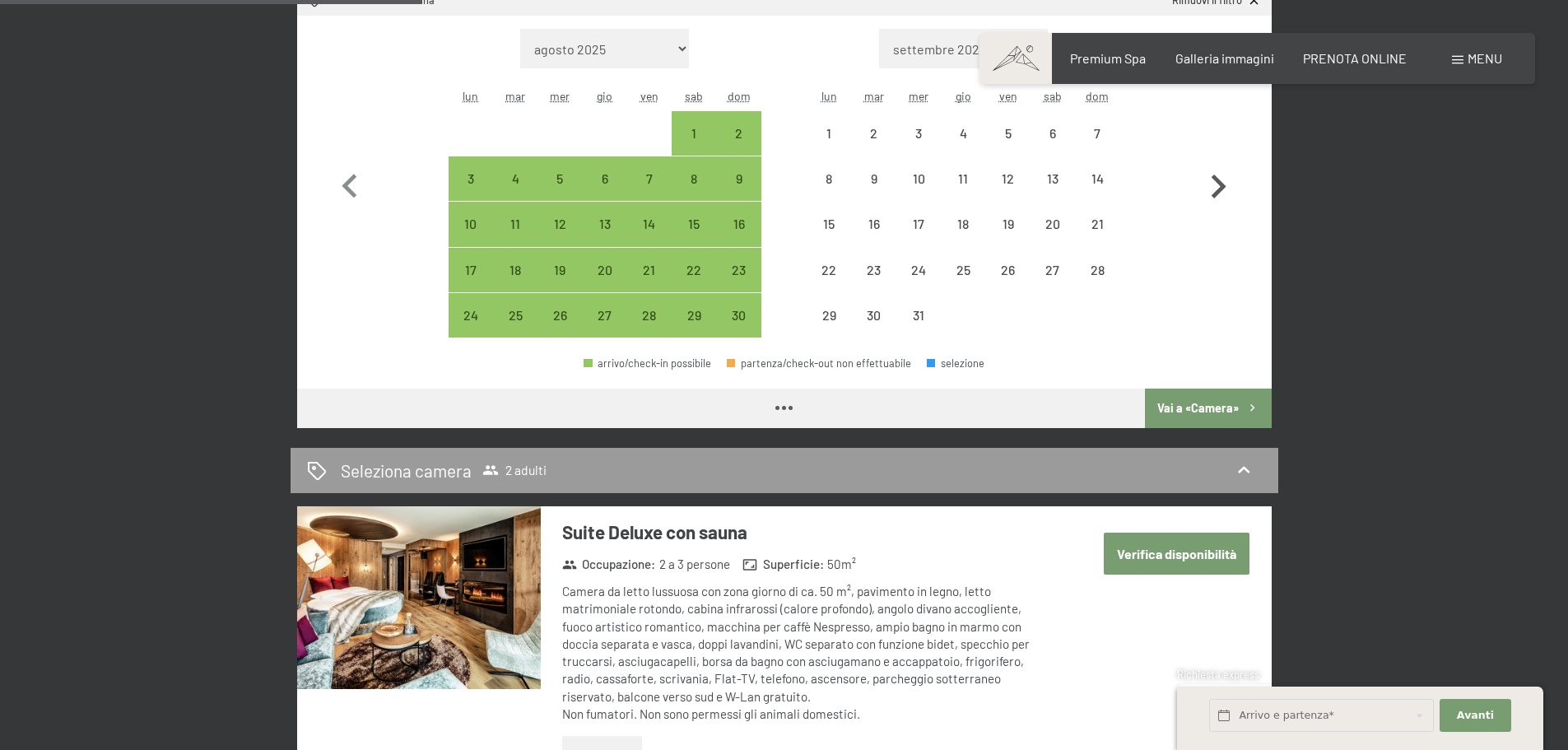
select select "2025-11-01"
select select "2025-12-01"
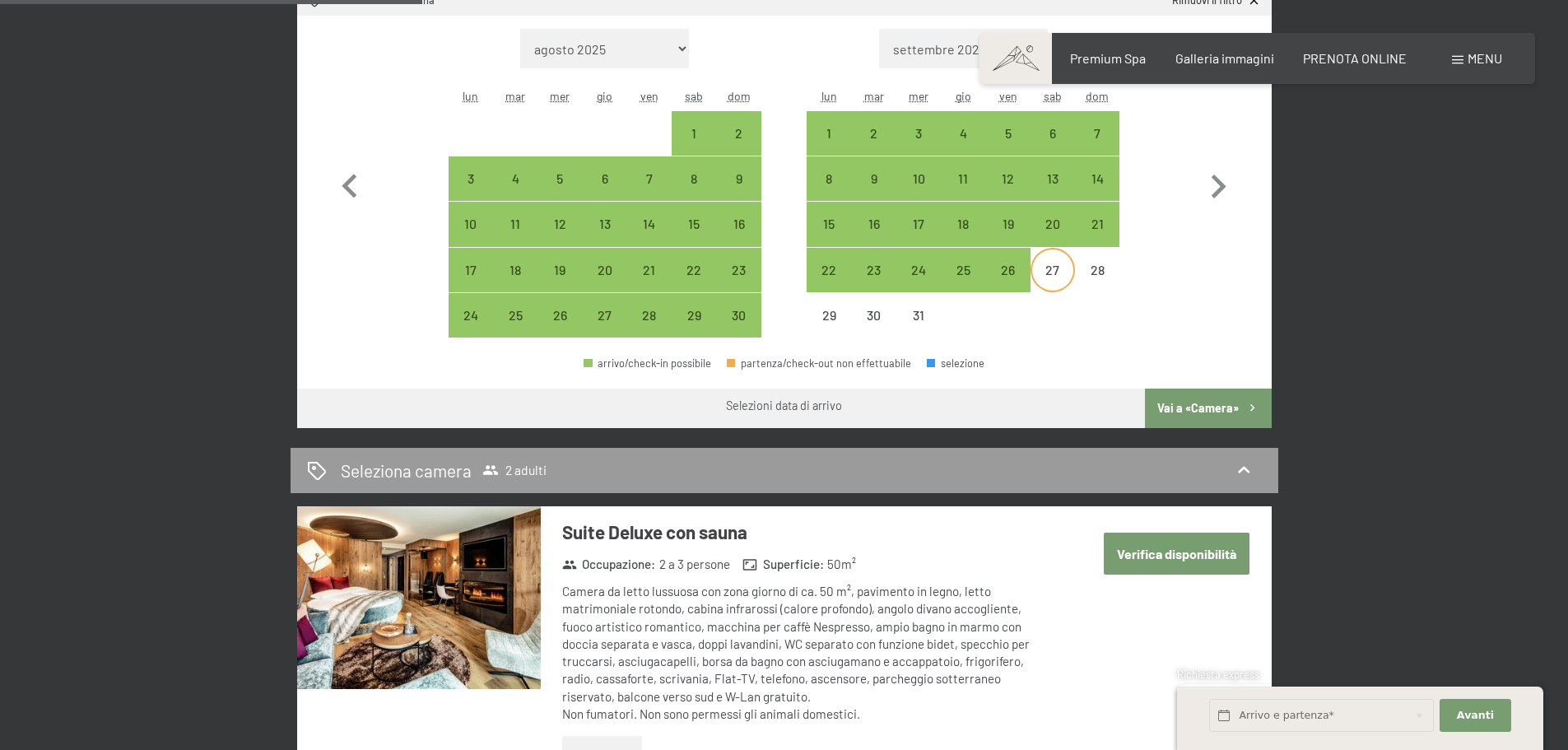
click at [1047, 270] on div "27" at bounding box center [1053, 284] width 41 height 41
select select "2025-11-01"
select select "2025-12-01"
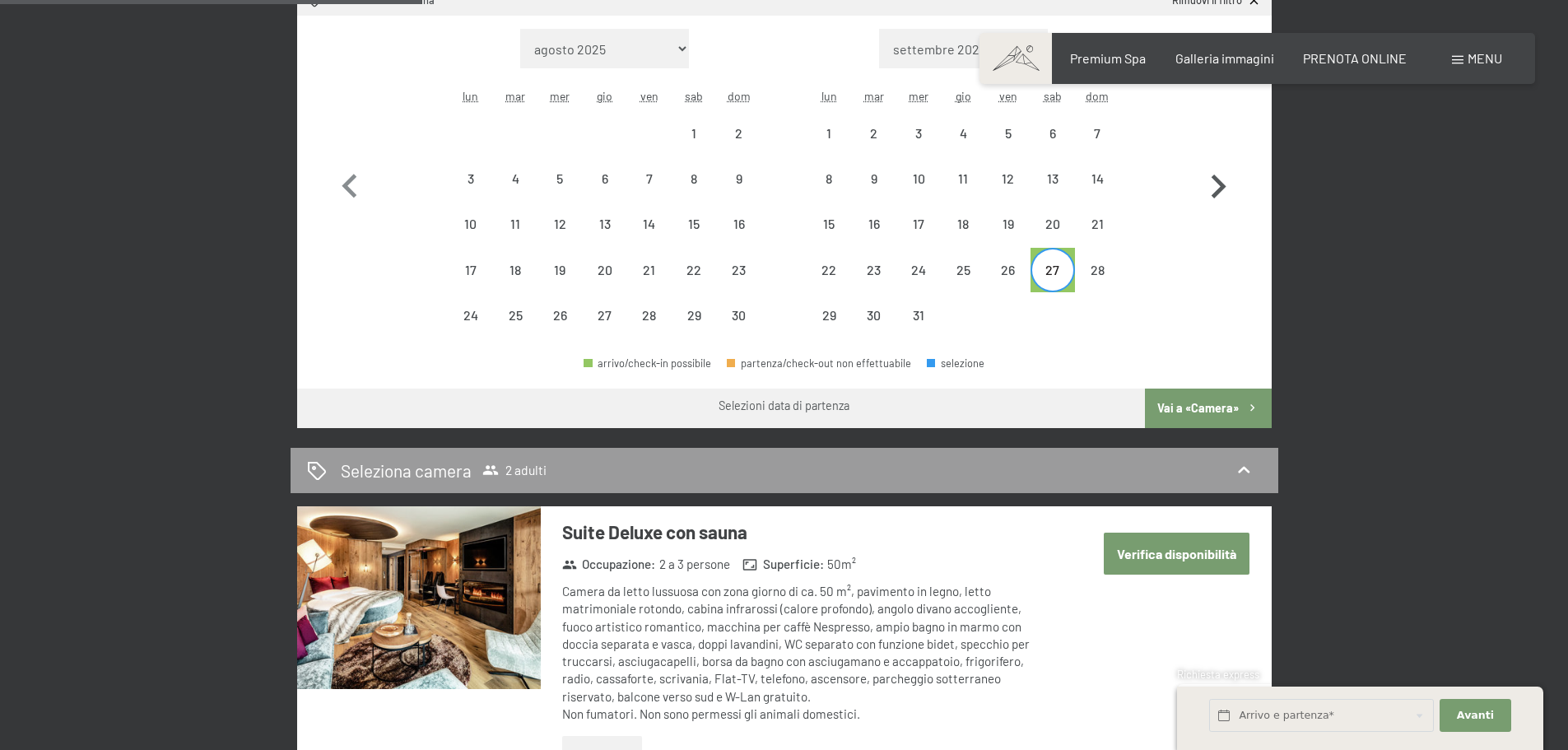
click at [1213, 191] on icon "button" at bounding box center [1218, 187] width 48 height 48
select select "2025-12-01"
select select "2026-01-01"
select select "2025-12-01"
select select "2026-01-01"
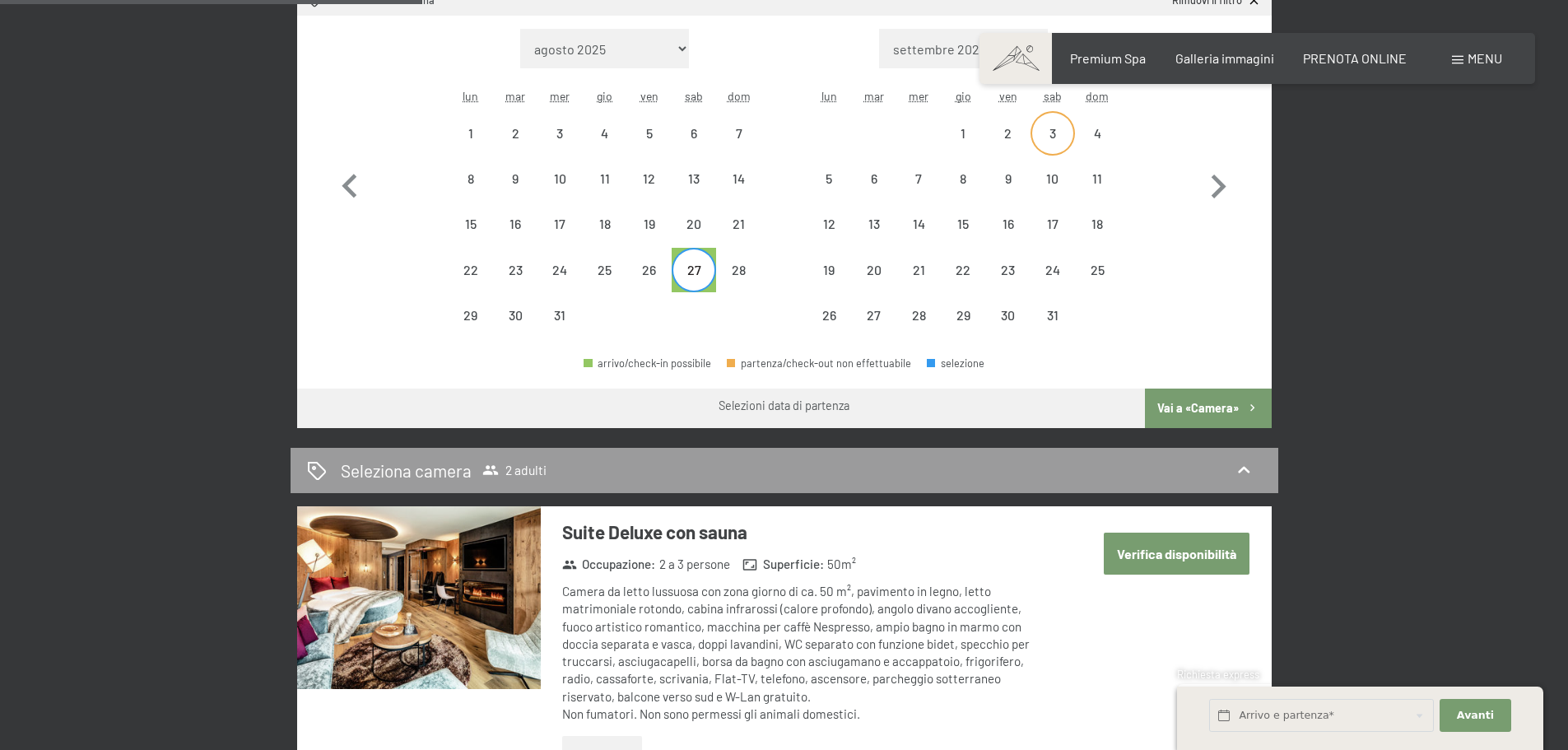
click at [1055, 135] on div "3" at bounding box center [1053, 147] width 41 height 41
select select "2025-12-01"
select select "2026-01-01"
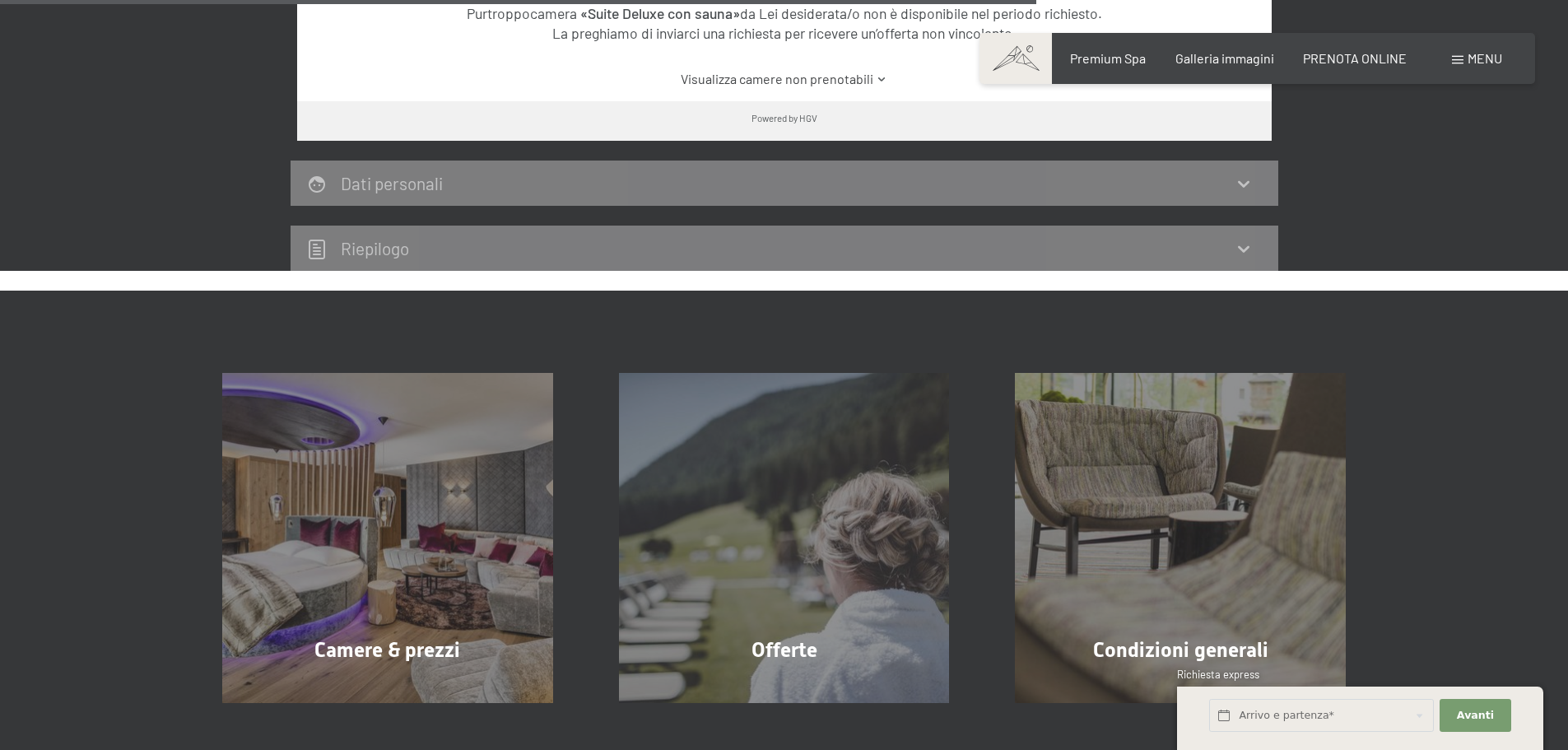
scroll to position [1235, 0]
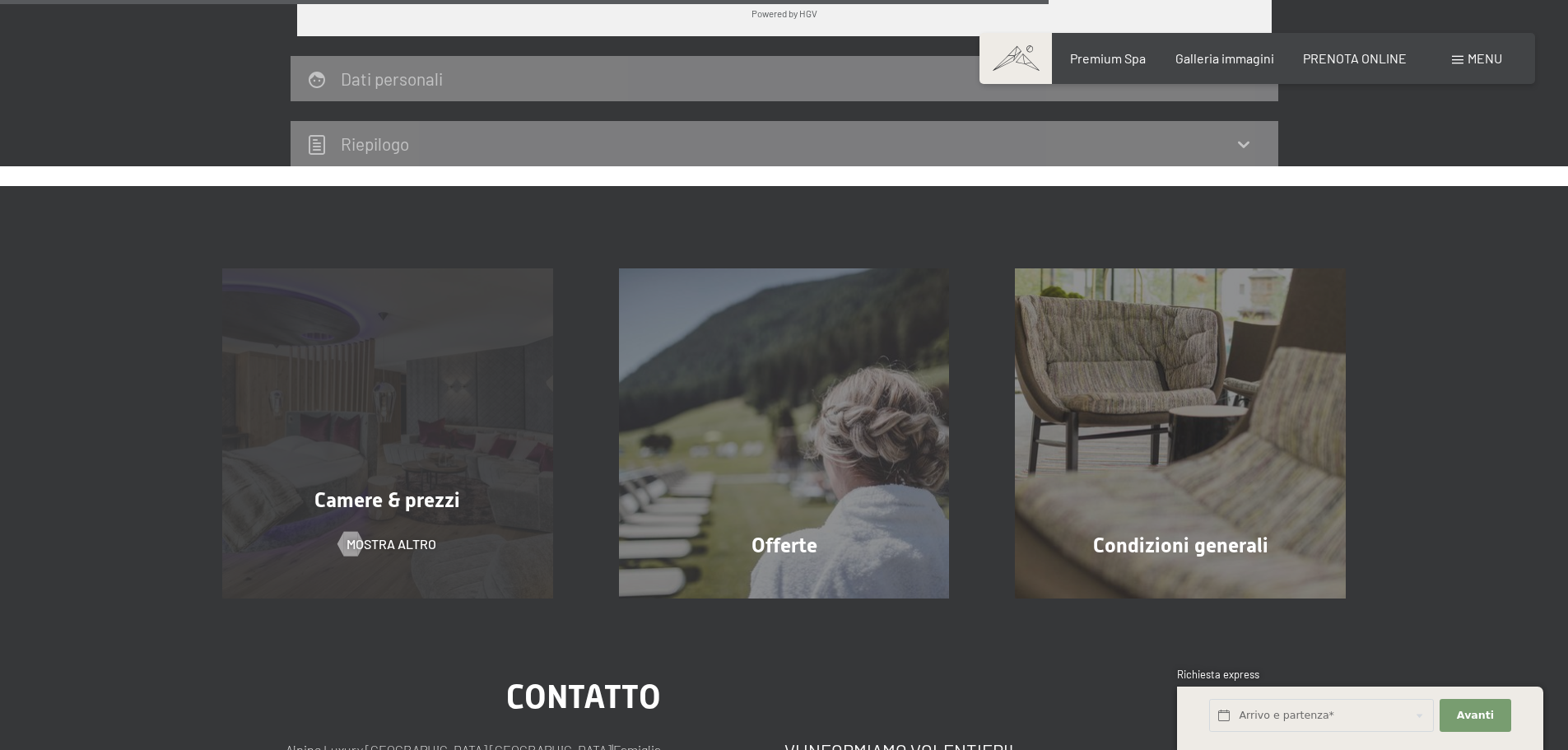
click at [480, 446] on div "Camere & prezzi mostra altro" at bounding box center [387, 434] width 396 height 331
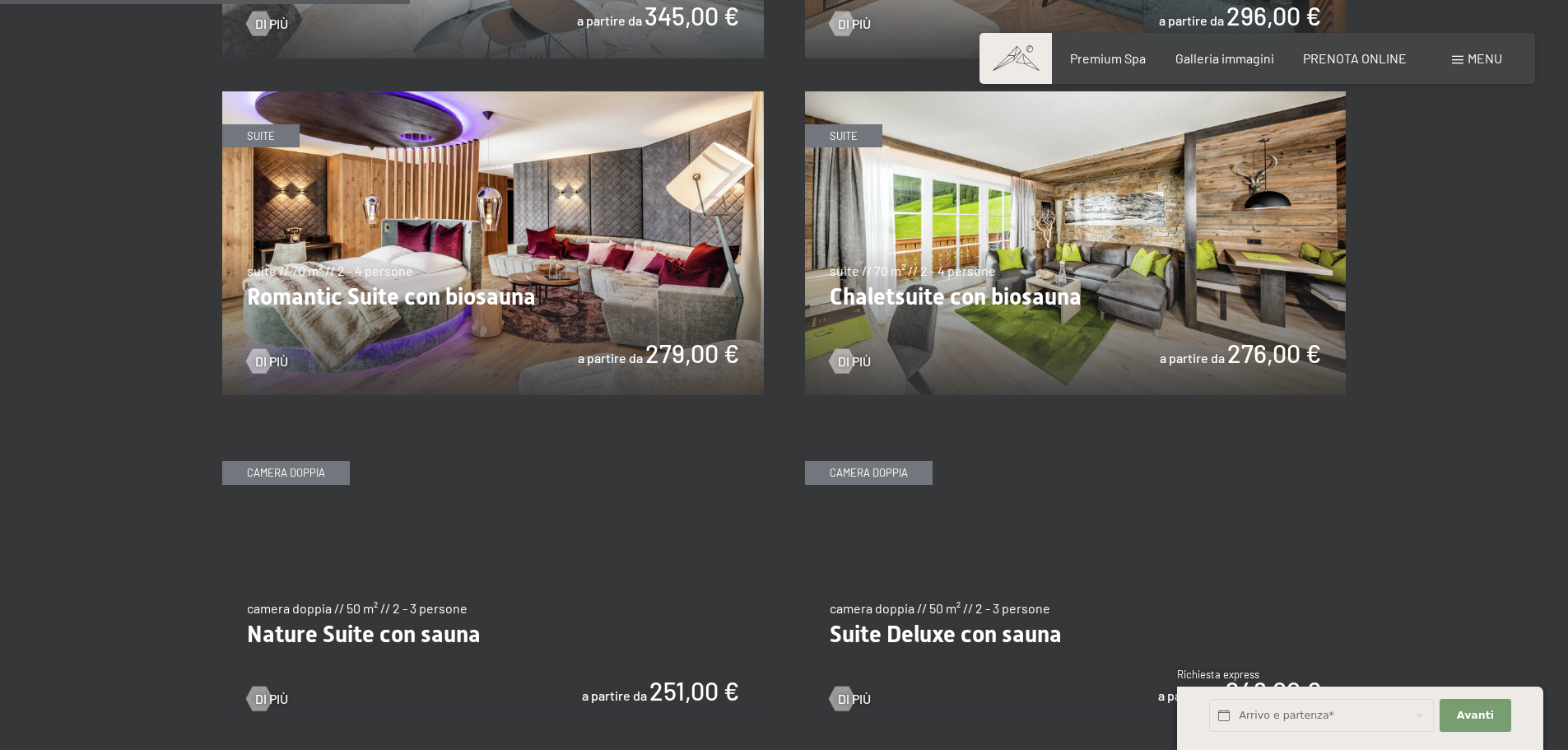
scroll to position [1482, 0]
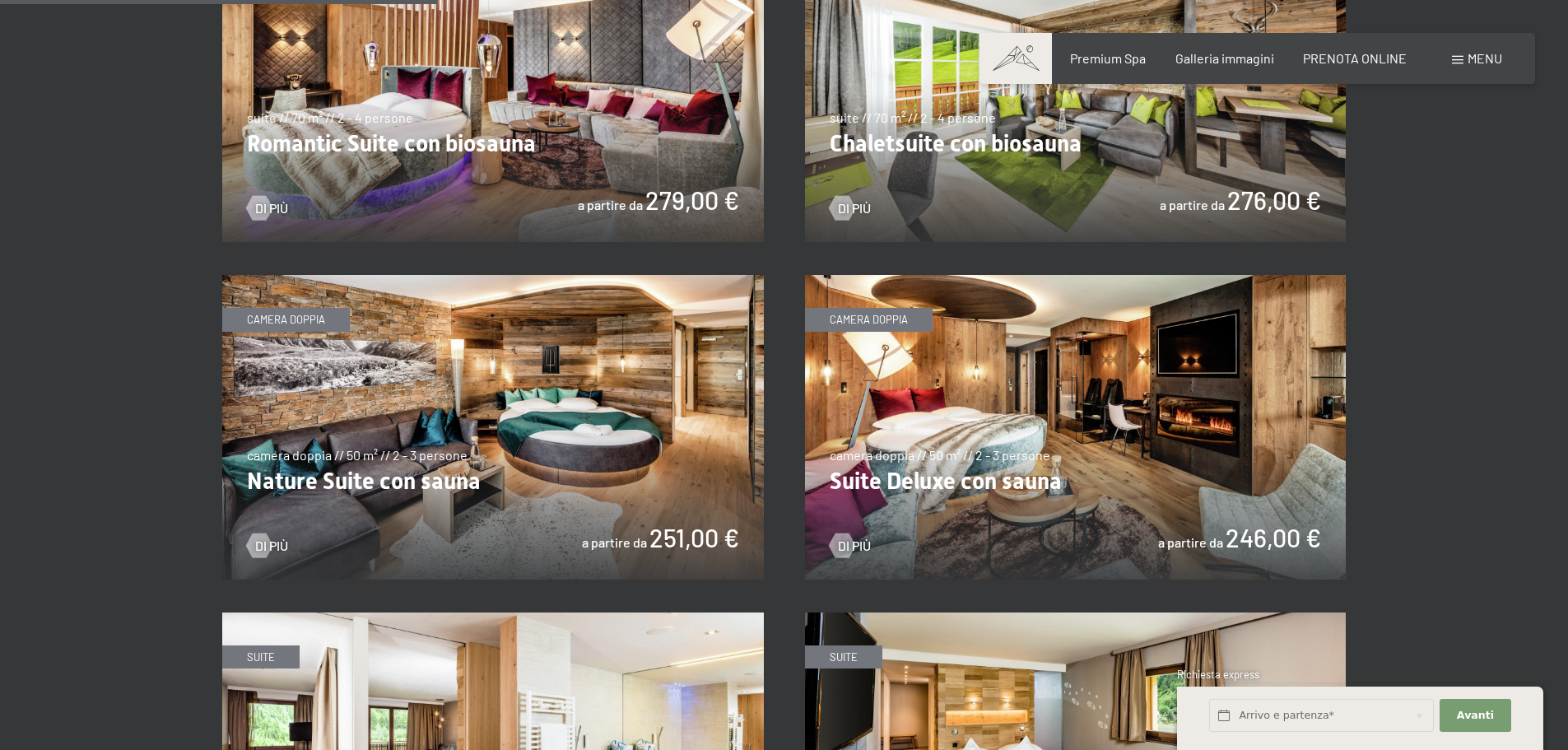
click at [954, 410] on img at bounding box center [1076, 428] width 542 height 305
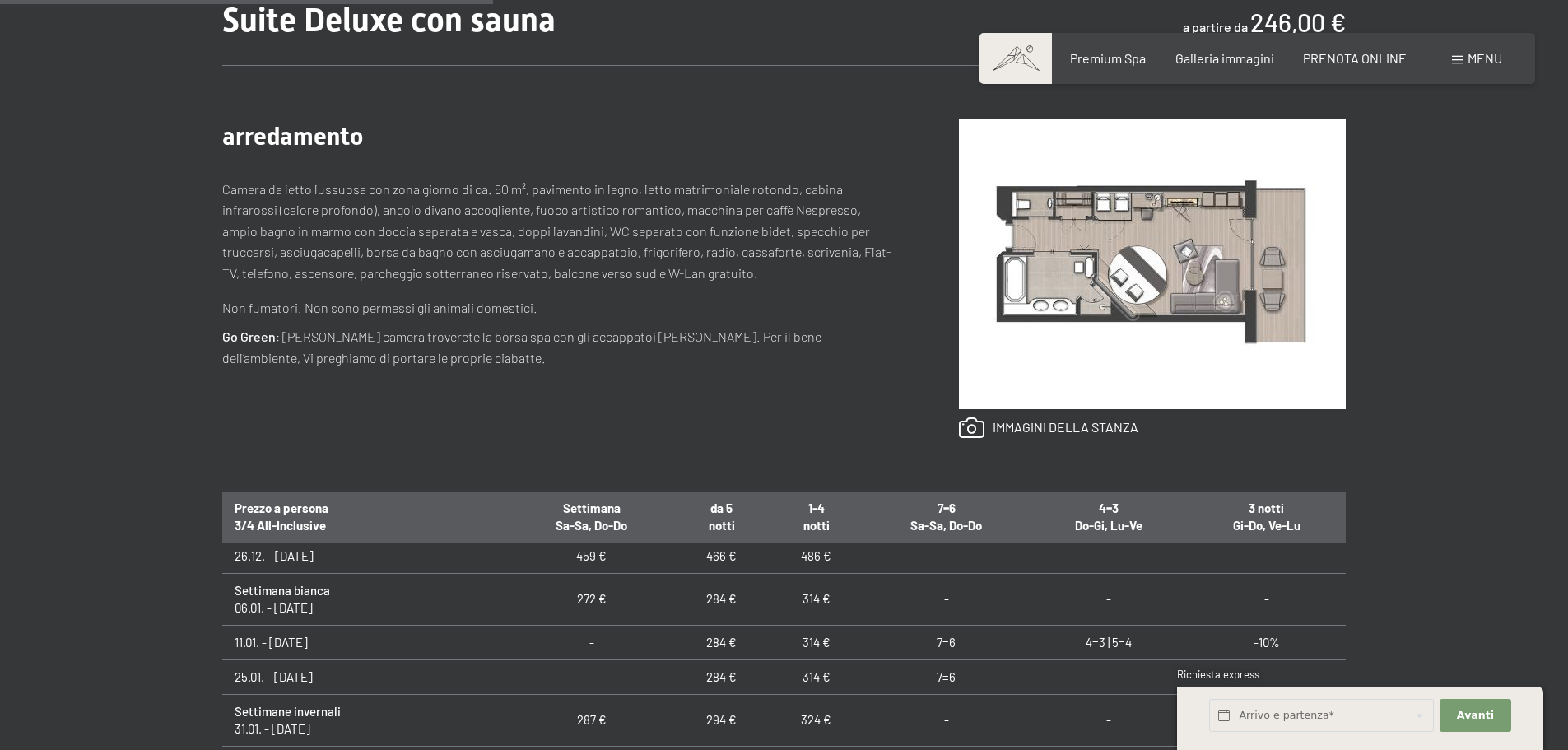
scroll to position [494, 0]
